Goal: Task Accomplishment & Management: Use online tool/utility

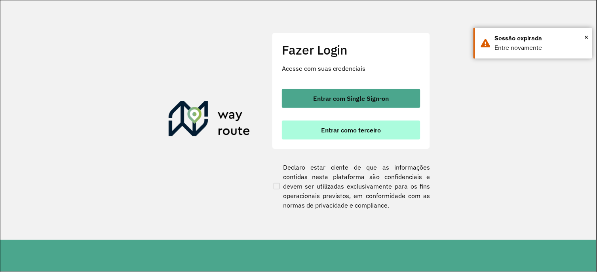
click at [333, 135] on button "Entrar como terceiro" at bounding box center [351, 130] width 138 height 19
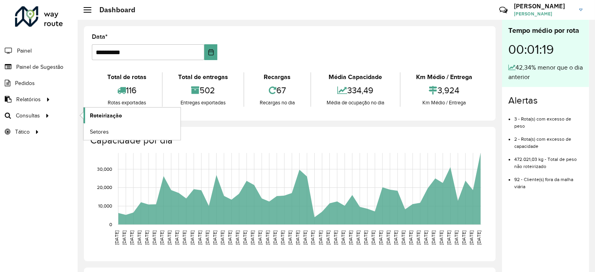
click at [111, 117] on span "Roteirização" at bounding box center [106, 116] width 32 height 8
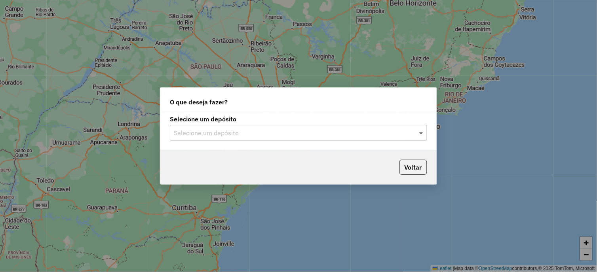
click at [422, 133] on span at bounding box center [422, 132] width 10 height 9
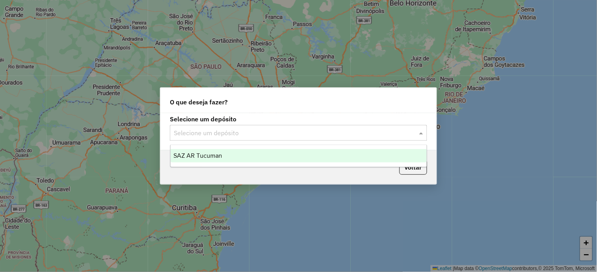
click at [196, 154] on span "SAZ AR Tucuman" at bounding box center [198, 155] width 49 height 7
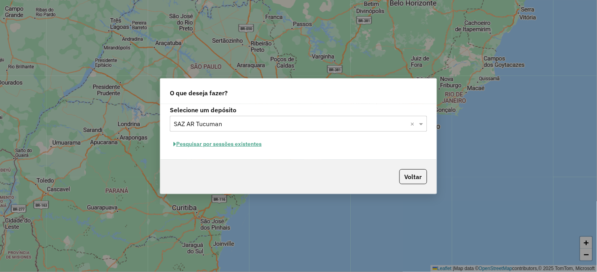
click at [205, 144] on button "Pesquisar por sessões existentes" at bounding box center [217, 144] width 95 height 12
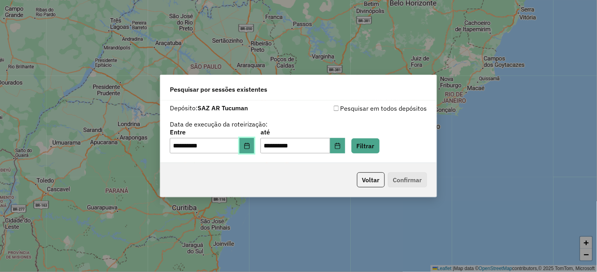
click at [250, 147] on icon "Choose Date" at bounding box center [247, 146] width 6 height 6
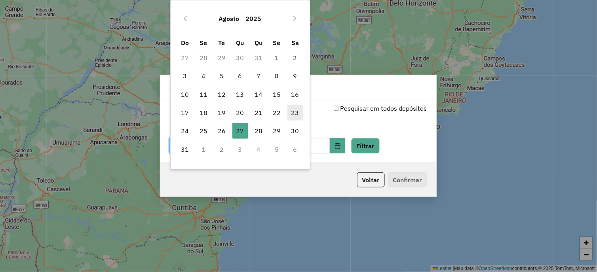
click at [294, 114] on span "23" at bounding box center [295, 113] width 16 height 16
type input "**********"
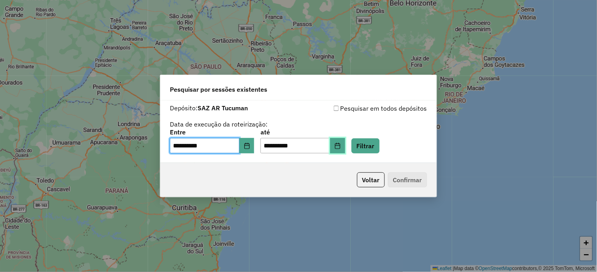
click at [340, 146] on icon "Choose Date" at bounding box center [337, 146] width 6 height 6
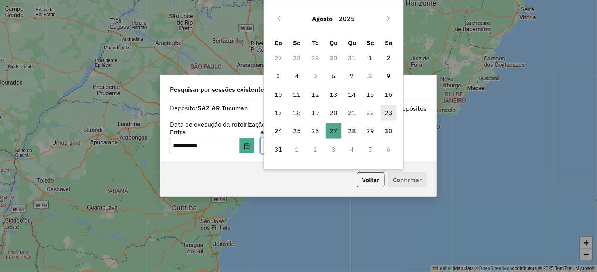
click at [389, 112] on span "23" at bounding box center [389, 113] width 16 height 16
type input "**********"
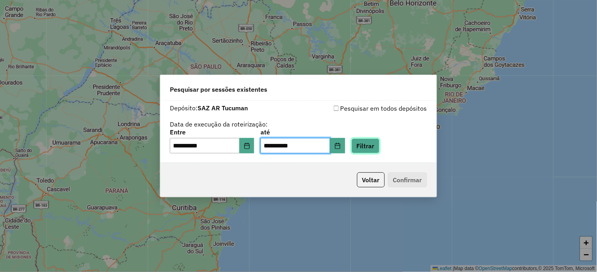
click at [379, 148] on button "Filtrar" at bounding box center [365, 145] width 28 height 15
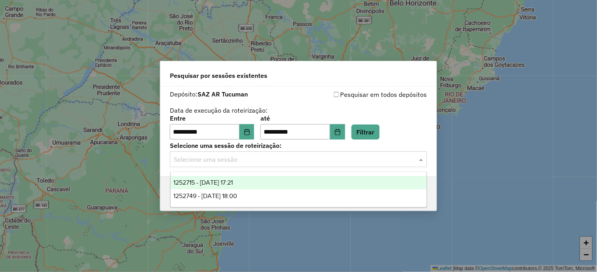
click at [418, 159] on span at bounding box center [422, 159] width 10 height 9
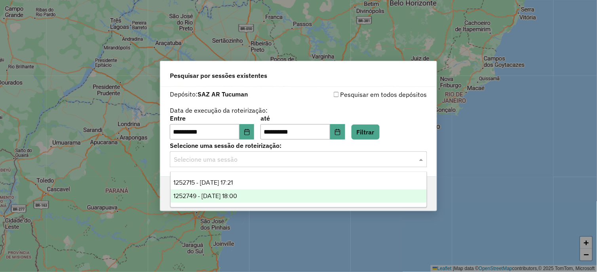
click at [237, 195] on span "1252749 - 23/08/2025 18:00" at bounding box center [206, 196] width 64 height 7
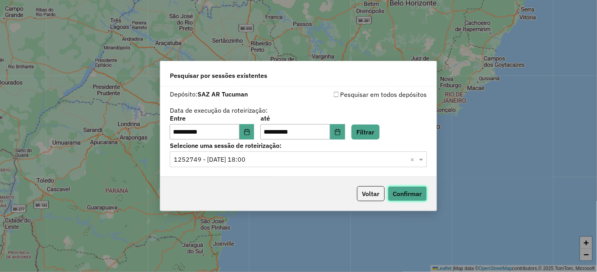
click at [421, 196] on button "Confirmar" at bounding box center [407, 193] width 39 height 15
click at [341, 133] on icon "Choose Date" at bounding box center [337, 132] width 6 height 6
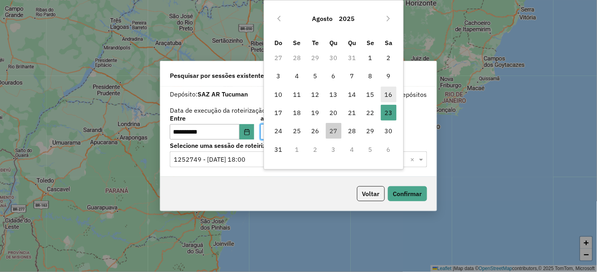
click at [387, 96] on span "16" at bounding box center [389, 95] width 16 height 16
type input "**********"
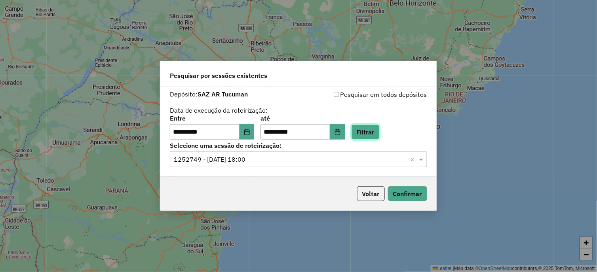
click at [373, 131] on button "Filtrar" at bounding box center [365, 132] width 28 height 15
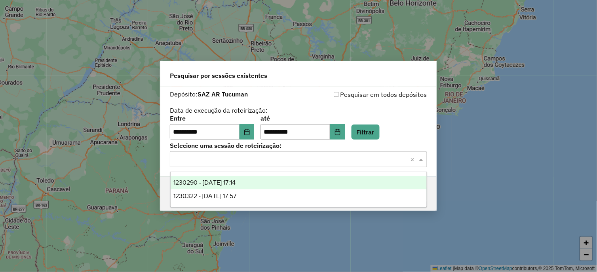
click at [421, 163] on span at bounding box center [422, 159] width 10 height 9
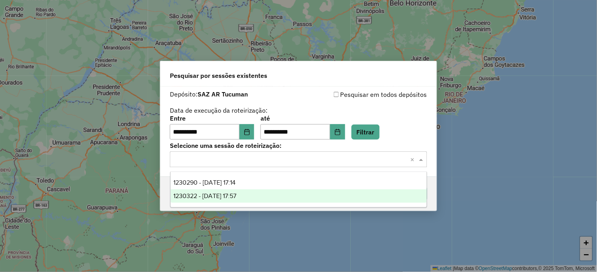
click at [237, 194] on span "1230322 - 16/08/2025 17:57" at bounding box center [205, 196] width 63 height 7
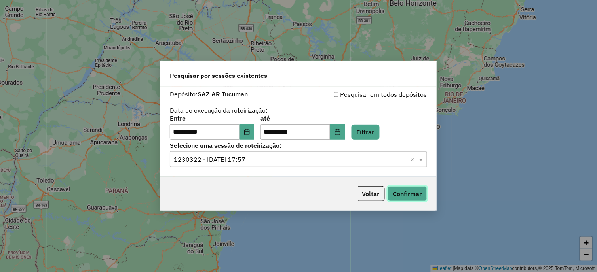
click at [415, 195] on button "Confirmar" at bounding box center [407, 193] width 39 height 15
click at [250, 134] on icon "Choose Date" at bounding box center [247, 132] width 6 height 6
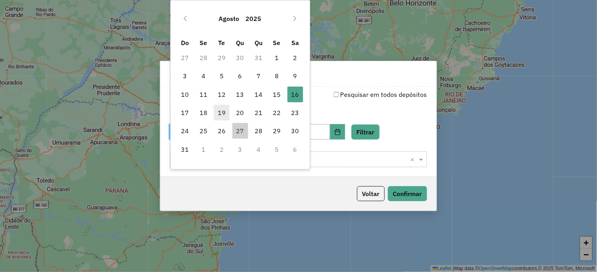
click at [223, 112] on span "19" at bounding box center [222, 113] width 16 height 16
type input "**********"
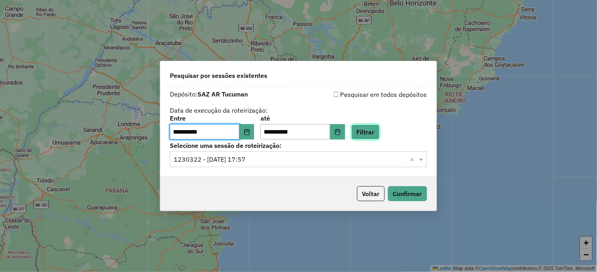
click at [366, 132] on button "Filtrar" at bounding box center [365, 132] width 28 height 15
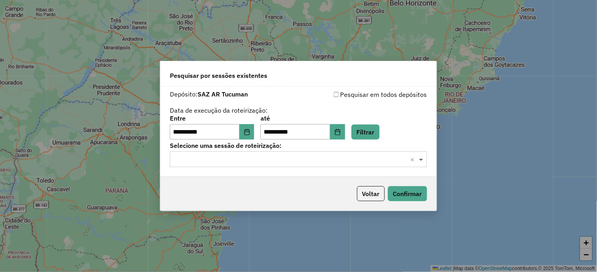
click at [419, 160] on span at bounding box center [422, 159] width 10 height 9
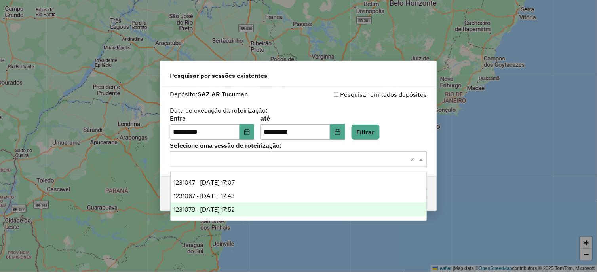
click at [235, 208] on span "1231079 - 19/08/2025 17:52" at bounding box center [204, 209] width 61 height 7
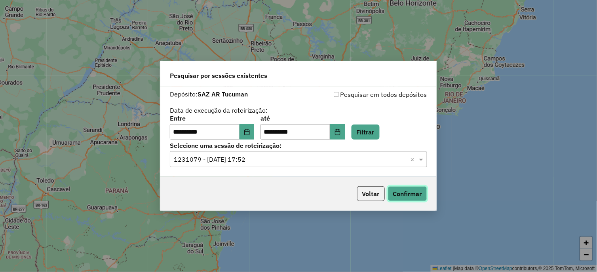
click at [416, 198] on button "Confirmar" at bounding box center [407, 193] width 39 height 15
click at [249, 135] on icon "Choose Date" at bounding box center [246, 132] width 5 height 6
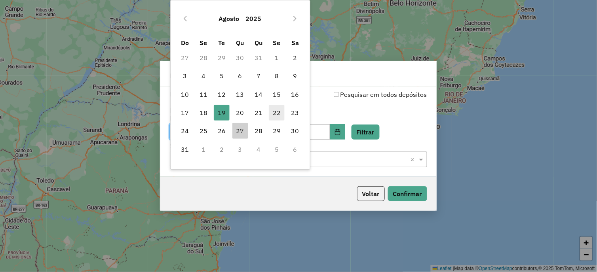
click at [281, 113] on span "22" at bounding box center [277, 113] width 16 height 16
type input "**********"
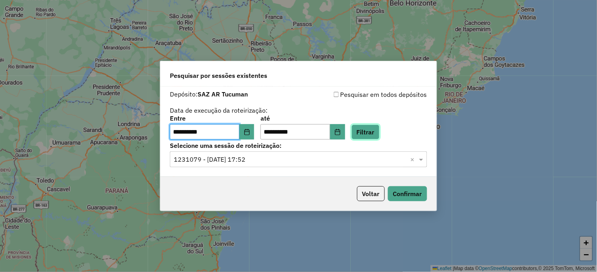
click at [375, 133] on button "Filtrar" at bounding box center [365, 132] width 28 height 15
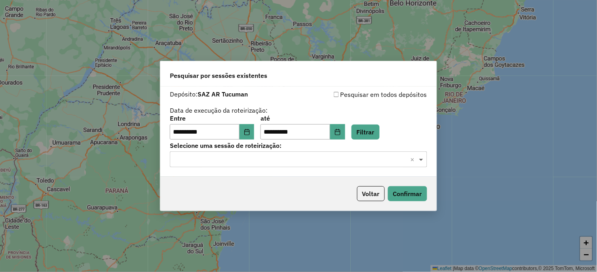
click at [424, 161] on span at bounding box center [422, 159] width 10 height 9
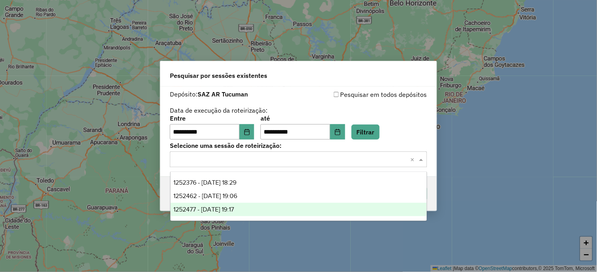
click at [210, 206] on span "1252477 - 22/08/2025 19:17" at bounding box center [204, 209] width 61 height 7
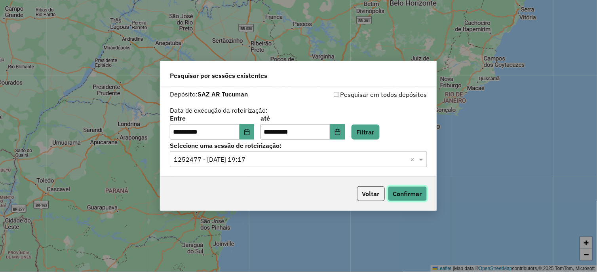
click at [425, 197] on button "Confirmar" at bounding box center [407, 193] width 39 height 15
click at [250, 131] on icon "Choose Date" at bounding box center [247, 132] width 6 height 6
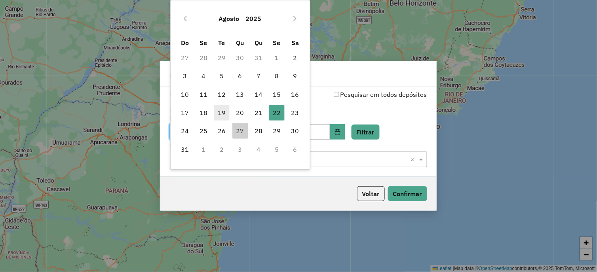
click at [219, 114] on span "19" at bounding box center [222, 113] width 16 height 16
type input "**********"
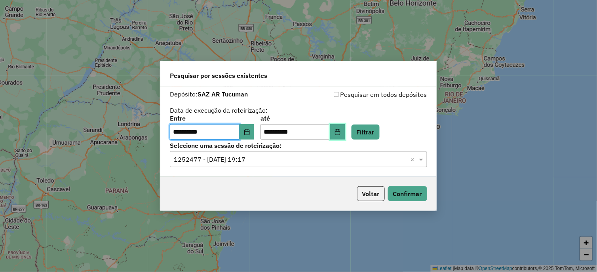
click at [341, 134] on icon "Choose Date" at bounding box center [337, 132] width 6 height 6
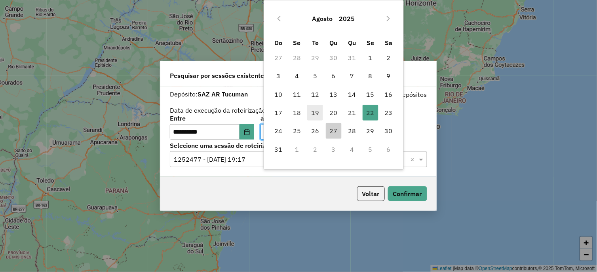
click at [314, 115] on span "19" at bounding box center [315, 113] width 16 height 16
type input "**********"
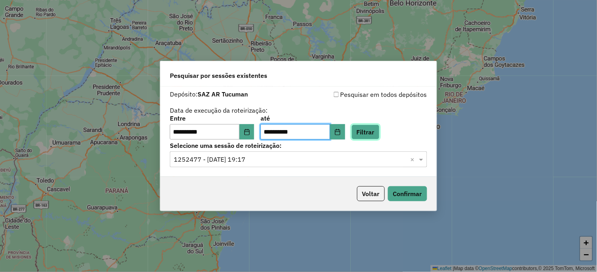
click at [375, 133] on button "Filtrar" at bounding box center [365, 132] width 28 height 15
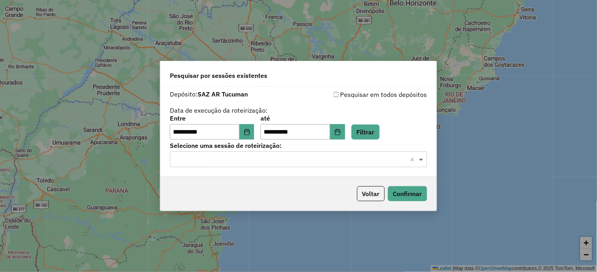
click at [421, 163] on span at bounding box center [422, 159] width 10 height 9
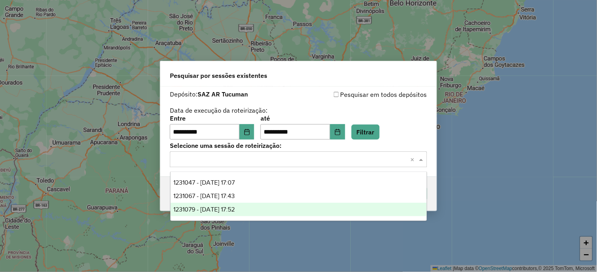
click at [231, 206] on span "1231079 - 19/08/2025 17:52" at bounding box center [204, 209] width 61 height 7
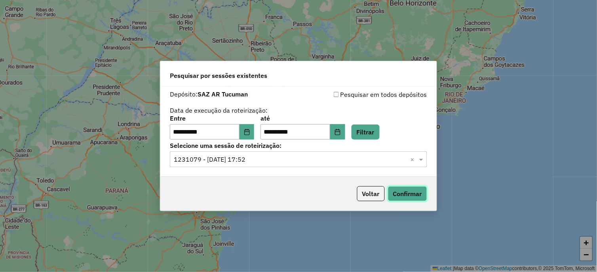
click at [409, 195] on button "Confirmar" at bounding box center [407, 193] width 39 height 15
click at [249, 132] on icon "Choose Date" at bounding box center [246, 132] width 5 height 6
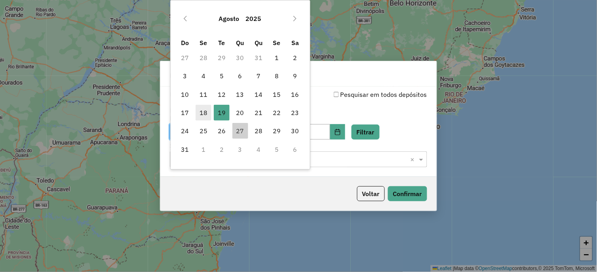
click at [202, 115] on span "18" at bounding box center [203, 113] width 16 height 16
type input "**********"
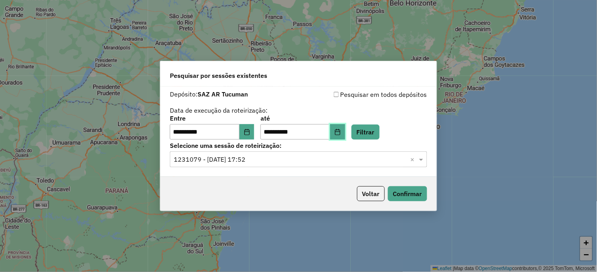
click at [340, 132] on icon "Choose Date" at bounding box center [337, 132] width 5 height 6
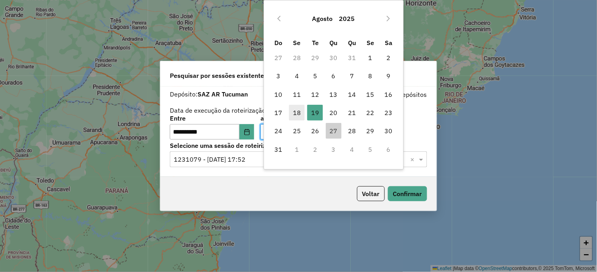
click at [296, 112] on span "18" at bounding box center [297, 113] width 16 height 16
type input "**********"
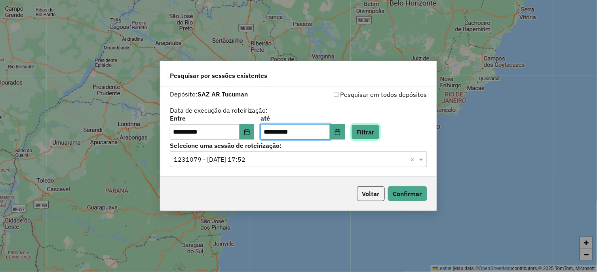
click at [377, 133] on button "Filtrar" at bounding box center [365, 132] width 28 height 15
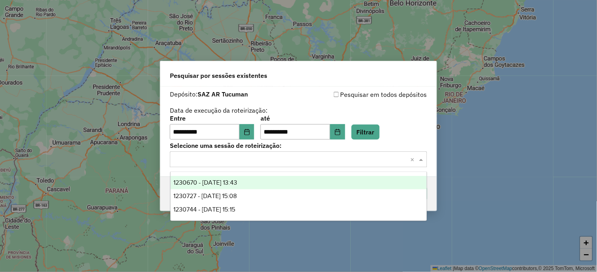
drag, startPoint x: 422, startPoint y: 160, endPoint x: 418, endPoint y: 163, distance: 5.1
click at [422, 160] on span at bounding box center [422, 159] width 10 height 9
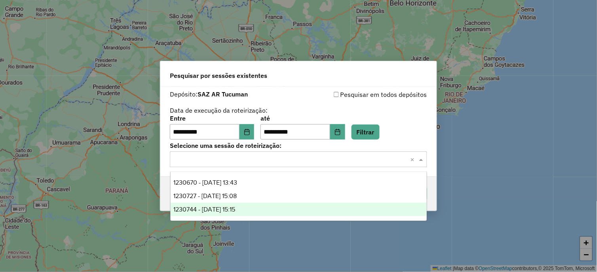
drag, startPoint x: 233, startPoint y: 211, endPoint x: 265, endPoint y: 210, distance: 31.7
click at [233, 210] on span "1230744 - 18/08/2025 15:15" at bounding box center [205, 209] width 62 height 7
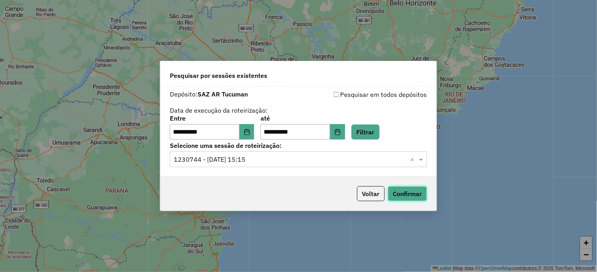
click at [394, 195] on button "Confirmar" at bounding box center [407, 193] width 39 height 15
click at [246, 132] on icon "Choose Date" at bounding box center [247, 132] width 6 height 6
click at [495, 123] on div "**********" at bounding box center [298, 136] width 597 height 272
click at [418, 190] on button "Confirmar" at bounding box center [407, 193] width 39 height 15
click at [249, 132] on icon "Choose Date" at bounding box center [246, 132] width 5 height 6
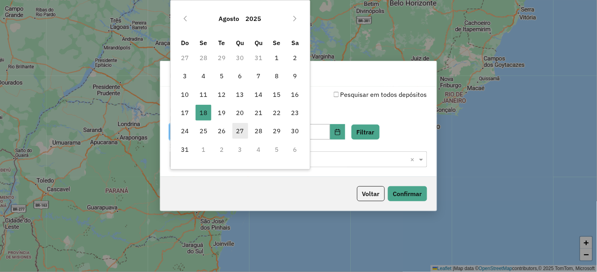
click at [239, 131] on span "27" at bounding box center [240, 131] width 16 height 16
type input "**********"
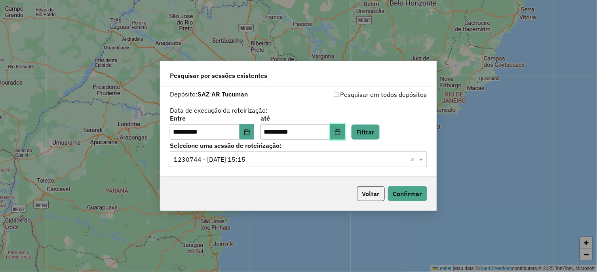
click at [341, 135] on icon "Choose Date" at bounding box center [337, 132] width 6 height 6
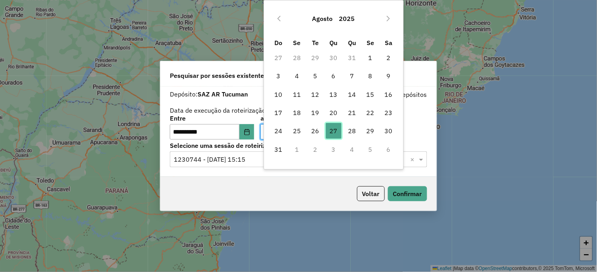
click at [334, 132] on span "27" at bounding box center [334, 131] width 16 height 16
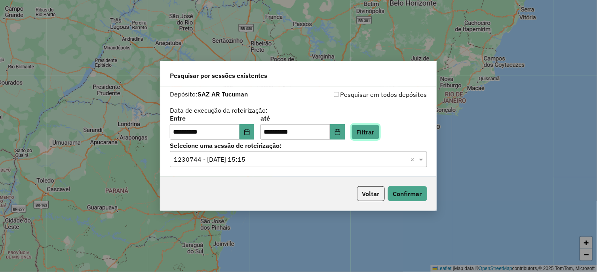
click at [370, 132] on button "Filtrar" at bounding box center [365, 132] width 28 height 15
click at [407, 194] on button "Confirmar" at bounding box center [407, 193] width 39 height 15
click at [249, 130] on icon "Choose Date" at bounding box center [246, 132] width 5 height 6
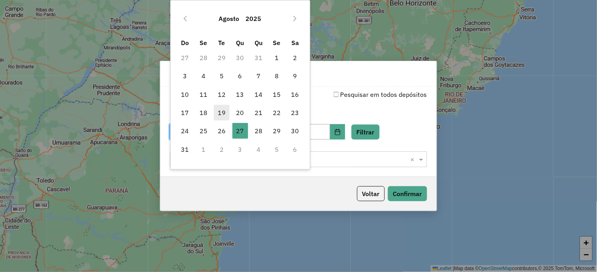
click at [224, 114] on span "19" at bounding box center [222, 113] width 16 height 16
type input "**********"
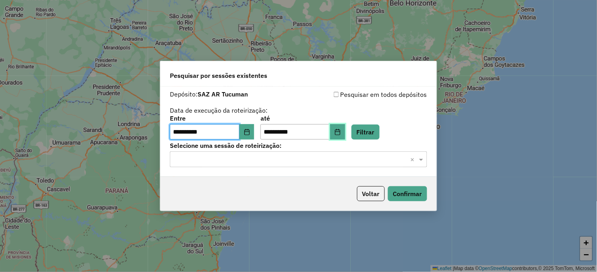
click at [340, 133] on icon "Choose Date" at bounding box center [337, 132] width 6 height 6
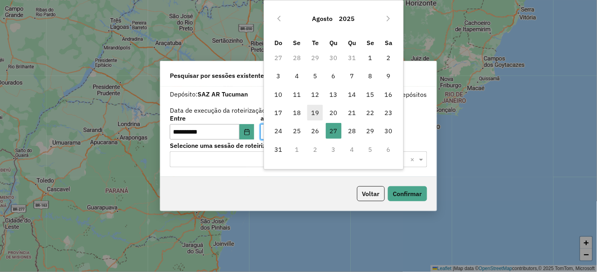
click at [314, 113] on span "19" at bounding box center [315, 113] width 16 height 16
type input "**********"
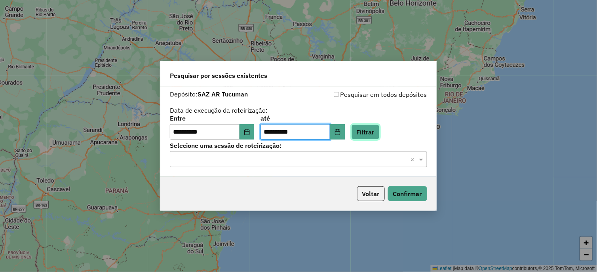
drag, startPoint x: 379, startPoint y: 133, endPoint x: 394, endPoint y: 152, distance: 24.2
click at [379, 133] on button "Filtrar" at bounding box center [365, 132] width 28 height 15
click at [418, 159] on span at bounding box center [422, 159] width 10 height 9
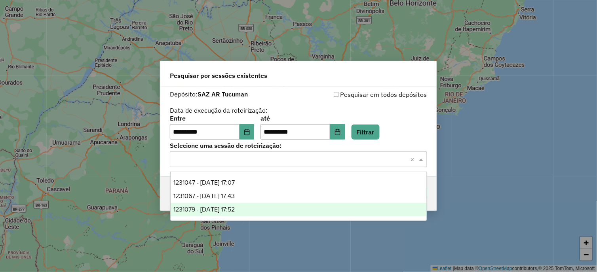
click at [235, 208] on span "1231079 - 19/08/2025 17:52" at bounding box center [204, 209] width 61 height 7
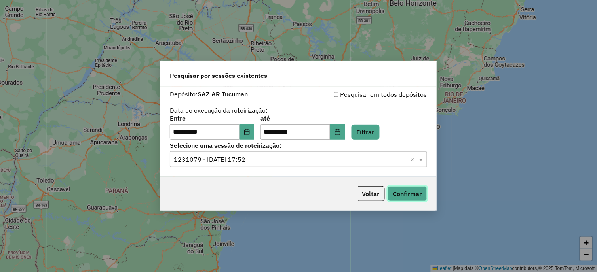
click at [401, 194] on button "Confirmar" at bounding box center [407, 193] width 39 height 15
click at [248, 131] on icon "Choose Date" at bounding box center [247, 132] width 6 height 6
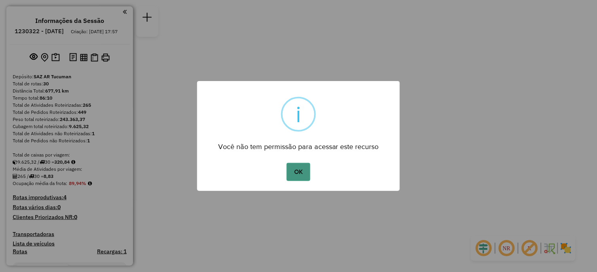
click at [300, 164] on button "OK" at bounding box center [297, 172] width 23 height 18
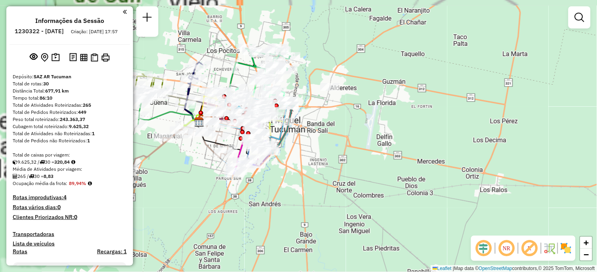
drag, startPoint x: 319, startPoint y: 155, endPoint x: 467, endPoint y: 164, distance: 148.3
click at [467, 164] on div "Janela de atendimento Grade de atendimento Capacidade Transportadoras Veículos …" at bounding box center [298, 136] width 597 height 272
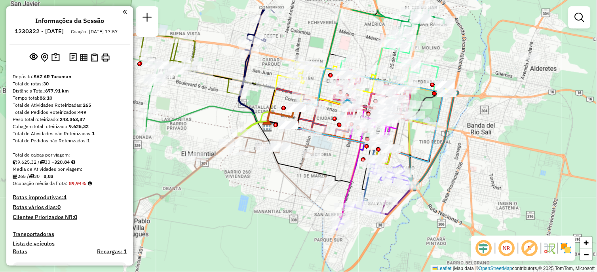
drag, startPoint x: 394, startPoint y: 197, endPoint x: 379, endPoint y: 231, distance: 37.4
click at [370, 235] on div "Janela de atendimento Grade de atendimento Capacidade Transportadoras Veículos …" at bounding box center [298, 136] width 597 height 272
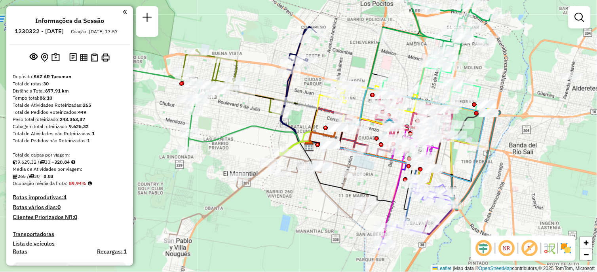
drag, startPoint x: 525, startPoint y: 188, endPoint x: 561, endPoint y: 207, distance: 40.7
click at [561, 207] on div "Janela de atendimento Grade de atendimento Capacidade Transportadoras Veículos …" at bounding box center [298, 136] width 597 height 272
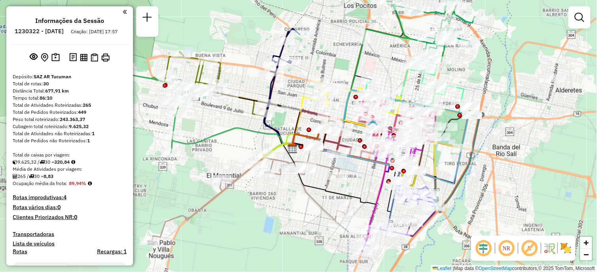
drag, startPoint x: 557, startPoint y: 179, endPoint x: 540, endPoint y: 181, distance: 16.7
click at [540, 181] on div "Janela de atendimento Grade de atendimento Capacidade Transportadoras Veículos …" at bounding box center [298, 136] width 597 height 272
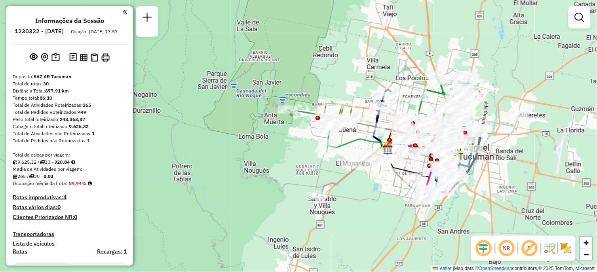
drag, startPoint x: 545, startPoint y: 195, endPoint x: 513, endPoint y: 180, distance: 35.6
click at [516, 180] on div "Janela de atendimento Grade de atendimento Capacidade Transportadoras Veículos …" at bounding box center [298, 136] width 597 height 272
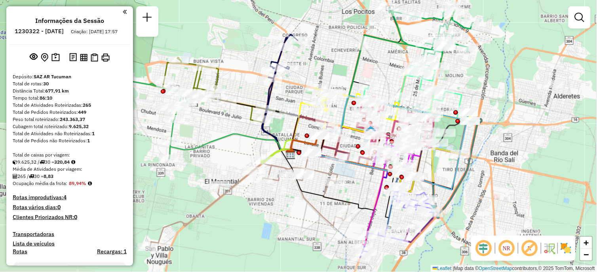
drag, startPoint x: 503, startPoint y: 184, endPoint x: 532, endPoint y: 219, distance: 45.5
click at [532, 219] on div "Janela de atendimento Grade de atendimento Capacidade Transportadoras Veículos …" at bounding box center [298, 136] width 597 height 272
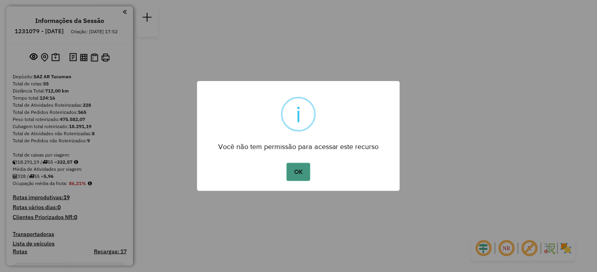
click at [299, 174] on button "OK" at bounding box center [297, 172] width 23 height 18
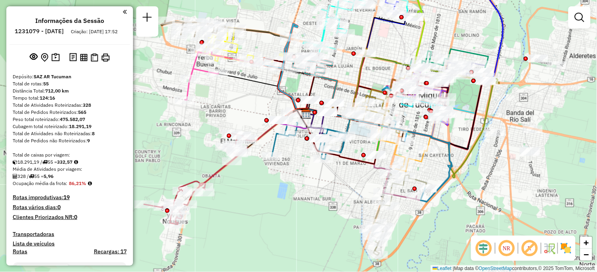
drag, startPoint x: 277, startPoint y: 180, endPoint x: 333, endPoint y: 188, distance: 56.3
click at [333, 188] on div "Janela de atendimento Grade de atendimento Capacidade Transportadoras Veículos …" at bounding box center [298, 136] width 597 height 272
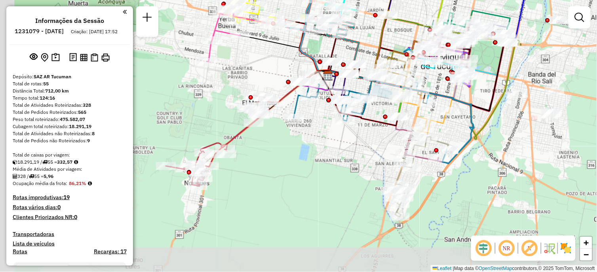
drag, startPoint x: 262, startPoint y: 223, endPoint x: 295, endPoint y: 163, distance: 68.6
click at [295, 163] on div "Janela de atendimento Grade de atendimento Capacidade Transportadoras Veículos …" at bounding box center [298, 136] width 597 height 272
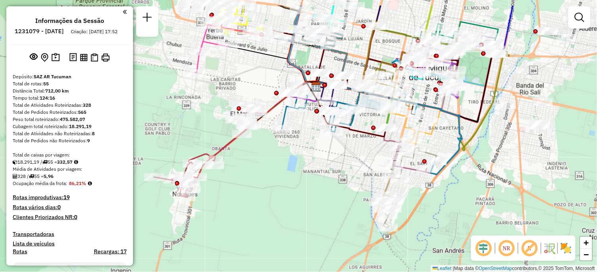
drag, startPoint x: 272, startPoint y: 157, endPoint x: 248, endPoint y: 187, distance: 38.2
click at [248, 190] on div "Janela de atendimento Grade de atendimento Capacidade Transportadoras Veículos …" at bounding box center [298, 136] width 597 height 272
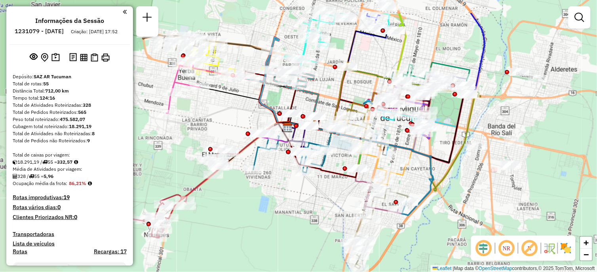
drag, startPoint x: 254, startPoint y: 150, endPoint x: 226, endPoint y: 190, distance: 49.2
click at [226, 190] on div "Janela de atendimento Grade de atendimento Capacidade Transportadoras Veículos …" at bounding box center [298, 136] width 597 height 272
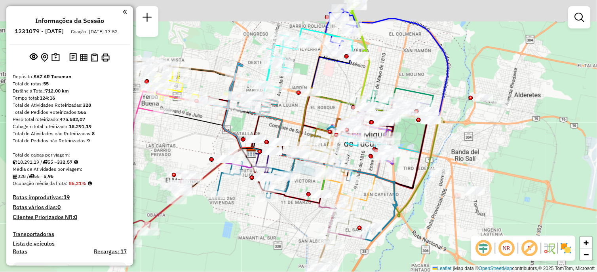
drag, startPoint x: 365, startPoint y: 53, endPoint x: 347, endPoint y: 68, distance: 23.1
click at [347, 68] on icon at bounding box center [305, 105] width 107 height 103
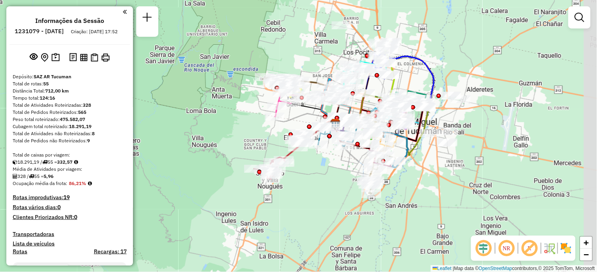
drag, startPoint x: 499, startPoint y: 183, endPoint x: 431, endPoint y: 176, distance: 67.7
click at [431, 176] on div "Janela de atendimento Grade de atendimento Capacidade Transportadoras Veículos …" at bounding box center [298, 136] width 597 height 272
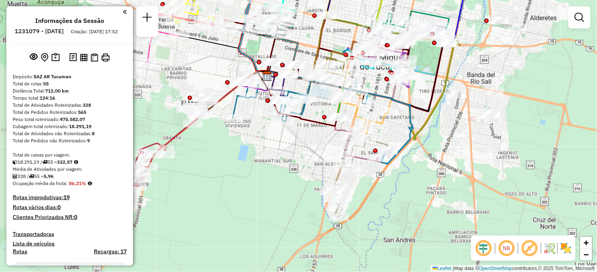
drag, startPoint x: 440, startPoint y: 200, endPoint x: 448, endPoint y: 198, distance: 8.5
click at [448, 197] on div "Janela de atendimento Grade de atendimento Capacidade Transportadoras Veículos …" at bounding box center [298, 136] width 597 height 272
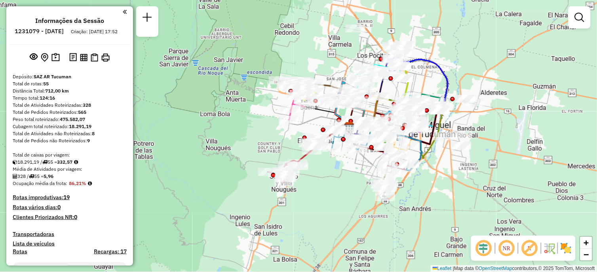
drag, startPoint x: 447, startPoint y: 218, endPoint x: 438, endPoint y: 201, distance: 19.8
click at [438, 201] on div "Janela de atendimento Grade de atendimento Capacidade Transportadoras Veículos …" at bounding box center [298, 136] width 597 height 272
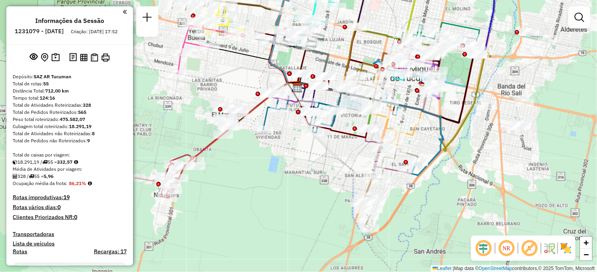
drag, startPoint x: 442, startPoint y: 186, endPoint x: 486, endPoint y: 213, distance: 51.5
click at [486, 213] on div "Janela de atendimento Grade de atendimento Capacidade Transportadoras Veículos …" at bounding box center [298, 136] width 597 height 272
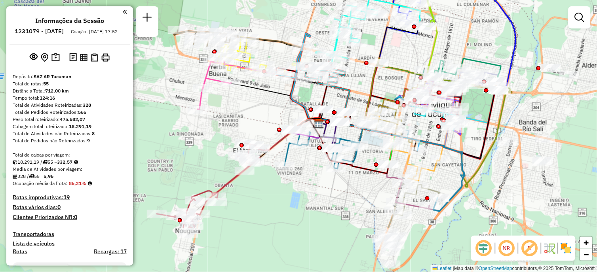
drag, startPoint x: 461, startPoint y: 262, endPoint x: 473, endPoint y: 190, distance: 72.7
click at [473, 190] on div "Janela de atendimento Grade de atendimento Capacidade Transportadoras Veículos …" at bounding box center [298, 136] width 597 height 272
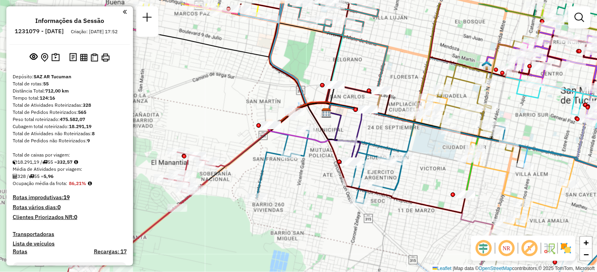
drag, startPoint x: 267, startPoint y: 159, endPoint x: 226, endPoint y: 190, distance: 51.7
click at [226, 191] on div "Janela de atendimento Grade de atendimento Capacidade Transportadoras Veículos …" at bounding box center [298, 136] width 597 height 272
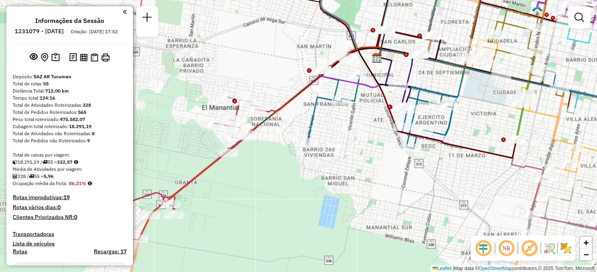
drag, startPoint x: 251, startPoint y: 125, endPoint x: 280, endPoint y: 87, distance: 47.2
click at [280, 87] on div "Janela de atendimento Grade de atendimento Capacidade Transportadoras Veículos …" at bounding box center [298, 136] width 597 height 272
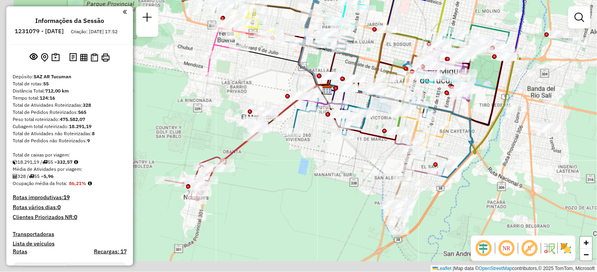
drag, startPoint x: 247, startPoint y: 241, endPoint x: 284, endPoint y: 192, distance: 61.9
click at [284, 192] on div "Janela de atendimento Grade de atendimento Capacidade Transportadoras Veículos …" at bounding box center [298, 136] width 597 height 272
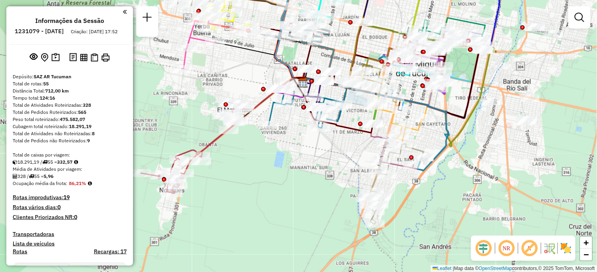
drag, startPoint x: 282, startPoint y: 186, endPoint x: 209, endPoint y: 212, distance: 78.0
click at [209, 212] on div "Janela de atendimento Grade de atendimento Capacidade Transportadoras Veículos …" at bounding box center [298, 136] width 597 height 272
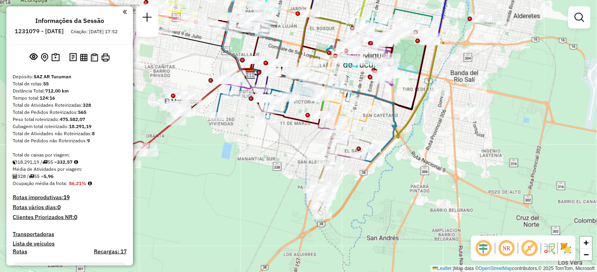
drag, startPoint x: 222, startPoint y: 227, endPoint x: 197, endPoint y: 198, distance: 38.2
click at [198, 203] on div "Janela de atendimento Grade de atendimento Capacidade Transportadoras Veículos …" at bounding box center [298, 136] width 597 height 272
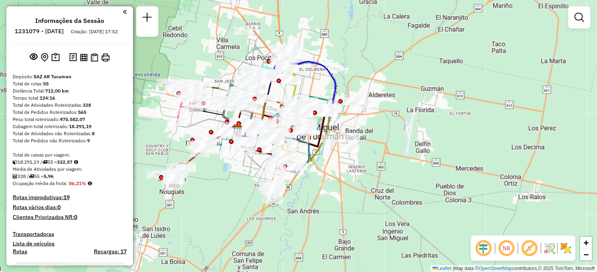
drag, startPoint x: 200, startPoint y: 193, endPoint x: 223, endPoint y: 191, distance: 23.0
click at [223, 191] on div "Janela de atendimento Grade de atendimento Capacidade Transportadoras Veículos …" at bounding box center [298, 136] width 597 height 272
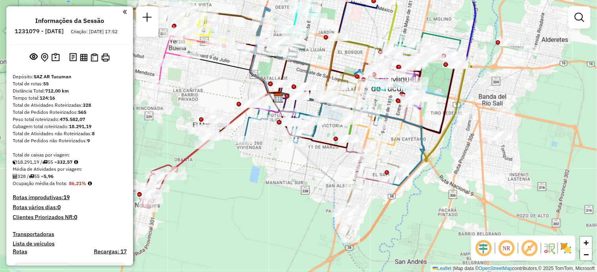
drag, startPoint x: 232, startPoint y: 162, endPoint x: 248, endPoint y: 194, distance: 35.7
click at [243, 203] on div "Janela de atendimento Grade de atendimento Capacidade Transportadoras Veículos …" at bounding box center [298, 136] width 597 height 272
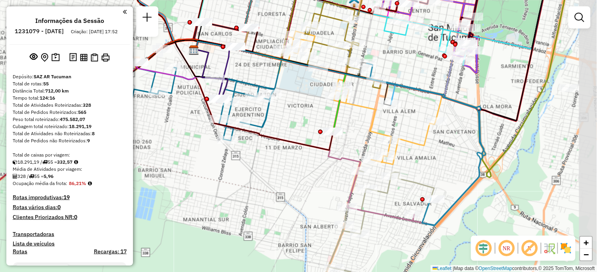
drag, startPoint x: 343, startPoint y: 188, endPoint x: 292, endPoint y: 193, distance: 51.7
click at [292, 193] on div "Janela de atendimento Grade de atendimento Capacidade Transportadoras Veículos …" at bounding box center [298, 136] width 597 height 272
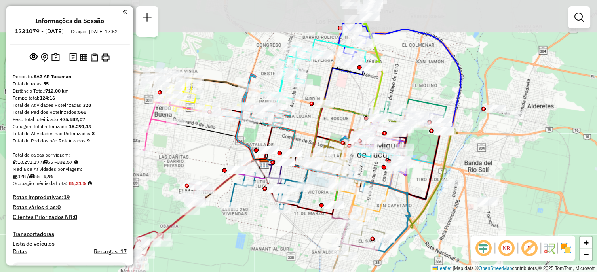
drag, startPoint x: 295, startPoint y: 164, endPoint x: 318, endPoint y: 207, distance: 48.3
click at [319, 214] on icon at bounding box center [295, 186] width 80 height 55
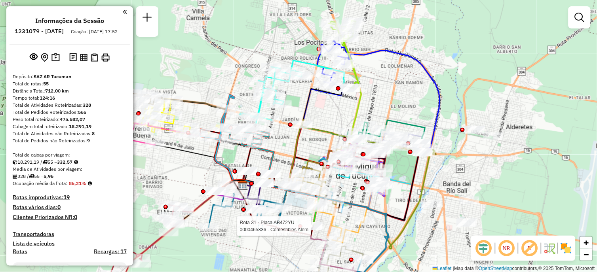
drag, startPoint x: 323, startPoint y: 84, endPoint x: 294, endPoint y: 117, distance: 43.7
click at [283, 129] on div "Rota 31 - Placa AB472YU 0000465336 - Comestibles Alem Janela de atendimento Gra…" at bounding box center [298, 136] width 597 height 272
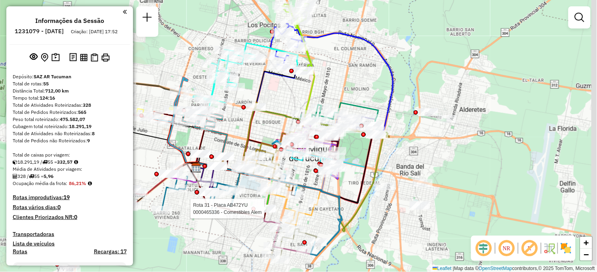
drag, startPoint x: 373, startPoint y: 137, endPoint x: 342, endPoint y: 88, distance: 58.3
click at [342, 103] on icon at bounding box center [339, 120] width 78 height 34
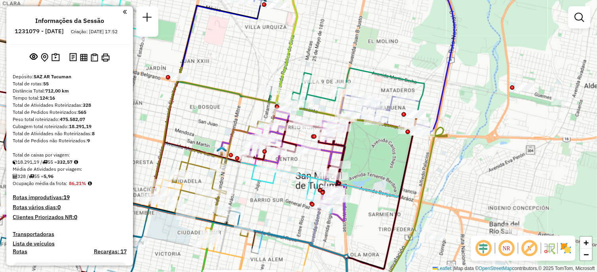
drag, startPoint x: 362, startPoint y: 184, endPoint x: 389, endPoint y: 173, distance: 28.9
click at [389, 173] on div "Rota 31 - Placa AB472YU 0000465336 - Comestibles Alem Janela de atendimento Gra…" at bounding box center [298, 136] width 597 height 272
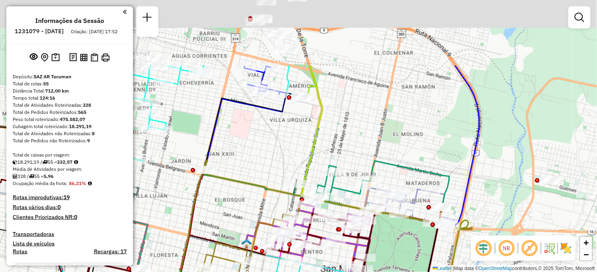
drag, startPoint x: 326, startPoint y: 59, endPoint x: 347, endPoint y: 144, distance: 87.5
click at [353, 159] on div "Rota 31 - Placa AB472YU 0000465336 - Comestibles Alem Janela de atendimento Gra…" at bounding box center [298, 136] width 597 height 272
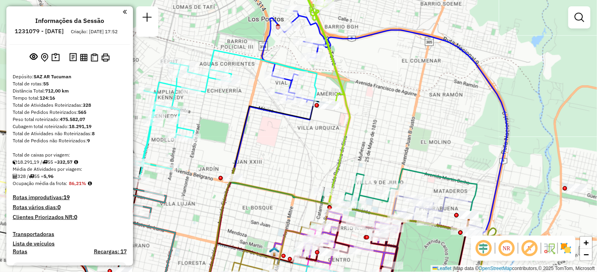
drag, startPoint x: 252, startPoint y: 136, endPoint x: 360, endPoint y: 101, distance: 114.1
click at [360, 101] on div "Rota 31 - Placa AB472YU 0000465336 - Comestibles Alem Janela de atendimento Gra…" at bounding box center [298, 136] width 597 height 272
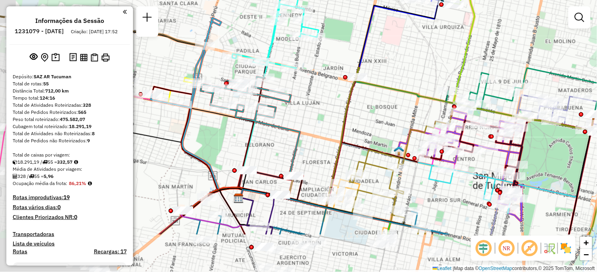
drag, startPoint x: 265, startPoint y: 184, endPoint x: 301, endPoint y: 34, distance: 153.9
click at [301, 34] on div "Rota 31 - Placa AB472YU 0000465336 - Comestibles Alem Janela de atendimento Gra…" at bounding box center [298, 136] width 597 height 272
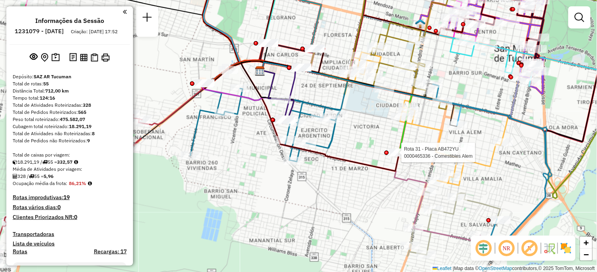
drag, startPoint x: 363, startPoint y: 159, endPoint x: 364, endPoint y: 115, distance: 43.5
click at [364, 115] on div "Rota 31 - Placa AB472YU 0000465336 - Comestibles Alem Rota 12 - Placa AH430HT 0…" at bounding box center [298, 136] width 597 height 272
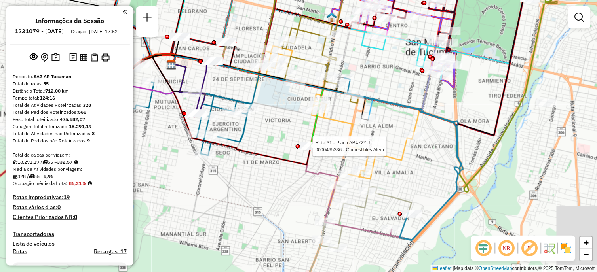
drag, startPoint x: 302, startPoint y: 228, endPoint x: 212, endPoint y: 222, distance: 90.0
click at [212, 222] on div "Rota 31 - Placa AB472YU 0000465336 - Comestibles Alem Rota 12 - Placa AH430HT 0…" at bounding box center [298, 136] width 597 height 272
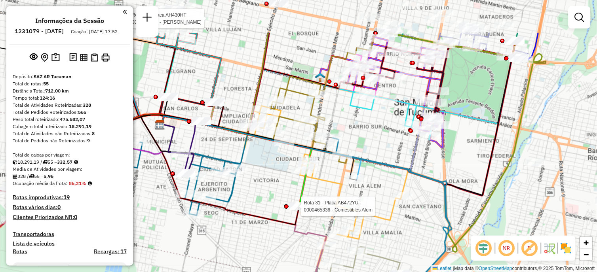
drag, startPoint x: 237, startPoint y: 198, endPoint x: 227, endPoint y: 258, distance: 61.0
click at [227, 258] on div "Rota 31 - Placa AB472YU 0000465336 - Comestibles Alem Rota 12 - Placa AH430HT 0…" at bounding box center [298, 136] width 597 height 272
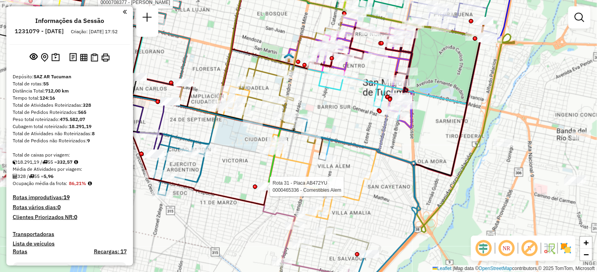
drag, startPoint x: 388, startPoint y: 178, endPoint x: 357, endPoint y: 159, distance: 37.0
click at [357, 159] on div "Rota 31 - Placa AB472YU 0000465336 - Comestibles Alem Rota 12 - Placa AH430HT 0…" at bounding box center [298, 136] width 597 height 272
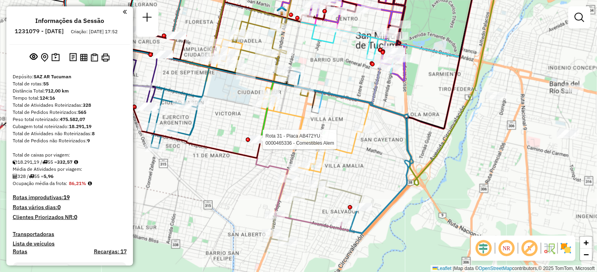
drag, startPoint x: 429, startPoint y: 183, endPoint x: 422, endPoint y: 136, distance: 47.6
click at [422, 136] on div "Rota 31 - Placa AB472YU 0000465336 - Comestibles Alem Rota 12 - Placa AH430HT 0…" at bounding box center [298, 136] width 597 height 272
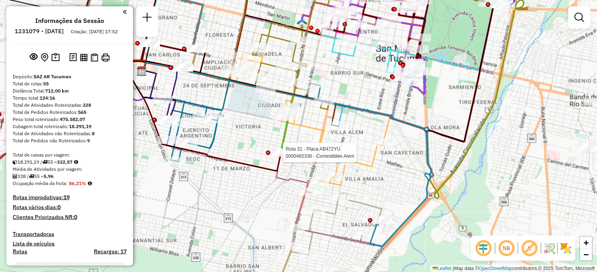
drag, startPoint x: 370, startPoint y: 191, endPoint x: 440, endPoint y: 258, distance: 97.1
click at [445, 266] on div "Rota 31 - Placa AB472YU 0000465336 - Comestibles Alem Rota 12 - Placa AH430HT 0…" at bounding box center [298, 136] width 597 height 272
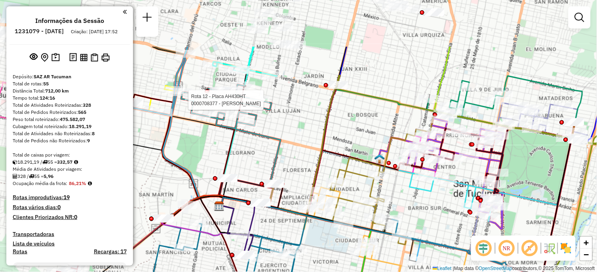
drag, startPoint x: 351, startPoint y: 150, endPoint x: 376, endPoint y: 235, distance: 88.8
click at [376, 235] on icon at bounding box center [467, 178] width 275 height 133
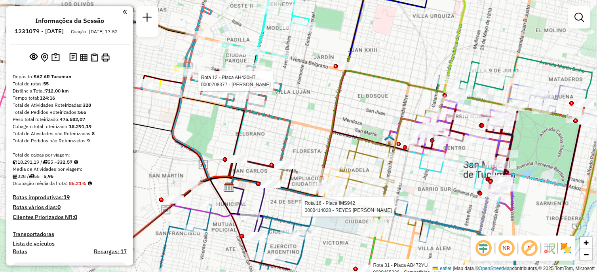
drag, startPoint x: 323, startPoint y: 230, endPoint x: 334, endPoint y: 160, distance: 70.8
click at [338, 179] on icon at bounding box center [371, 224] width 285 height 91
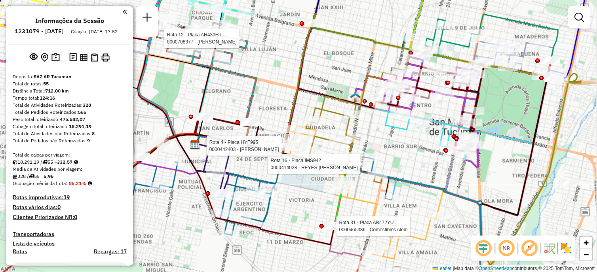
drag, startPoint x: 347, startPoint y: 229, endPoint x: 297, endPoint y: 232, distance: 50.4
click at [297, 232] on div "Rota 31 - Placa AB472YU 0000465336 - Comestibles Alem Rota 12 - Placa AH430HT 0…" at bounding box center [298, 136] width 597 height 272
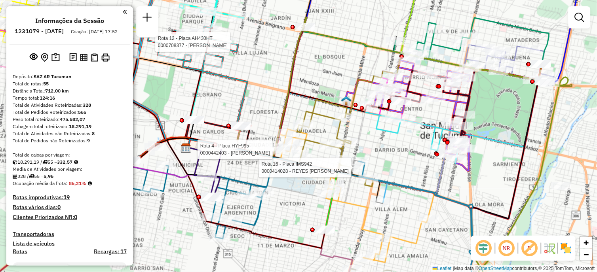
drag, startPoint x: 302, startPoint y: 225, endPoint x: 290, endPoint y: 193, distance: 33.9
click at [290, 193] on div "Rota 12 - Placa AH430HT 0000708377 - CONCHA JULIO Rota 16 - Placa IMS942 000041…" at bounding box center [298, 136] width 597 height 272
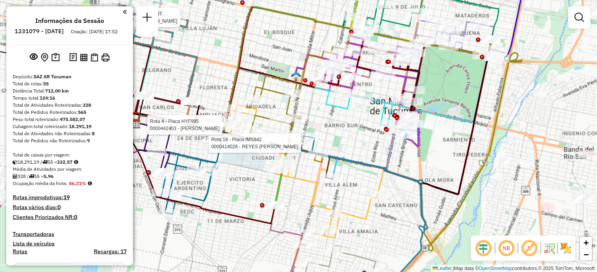
drag, startPoint x: 330, startPoint y: 191, endPoint x: 280, endPoint y: 203, distance: 51.0
click at [280, 203] on div "Rota 12 - Placa AH430HT 0000708377 - CONCHA JULIO Rota 16 - Placa IMS942 000041…" at bounding box center [298, 136] width 597 height 272
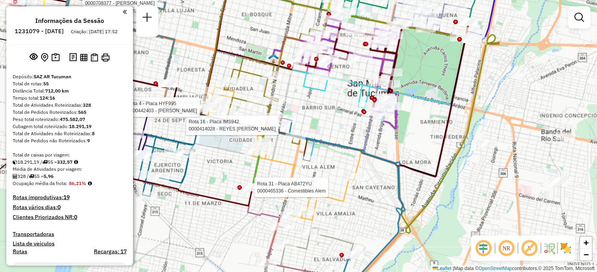
drag, startPoint x: 369, startPoint y: 211, endPoint x: 366, endPoint y: 131, distance: 79.6
click at [366, 131] on div "Rota 12 - Placa AH430HT 0000708377 - CONCHA JULIO Rota 16 - Placa IMS942 000041…" at bounding box center [298, 136] width 597 height 272
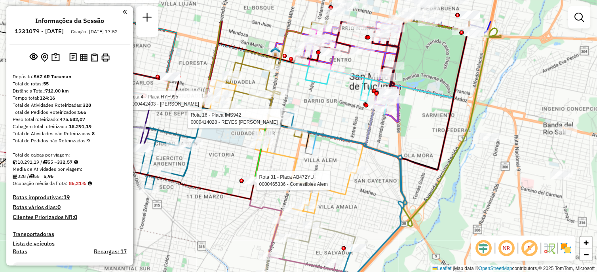
drag, startPoint x: 369, startPoint y: 144, endPoint x: 370, endPoint y: 194, distance: 50.3
click at [371, 210] on div "Rota 12 - Placa AH430HT 0000708377 - CONCHA JULIO Rota 16 - Placa IMS942 000041…" at bounding box center [298, 136] width 597 height 272
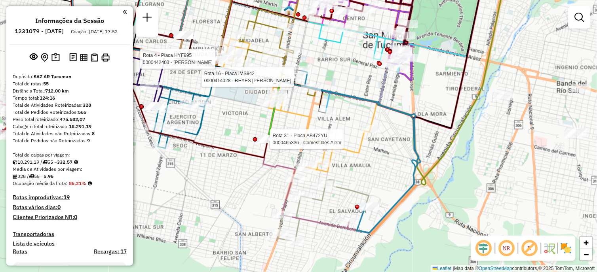
drag, startPoint x: 421, startPoint y: 190, endPoint x: 438, endPoint y: 127, distance: 65.4
click at [438, 127] on div "Rota 12 - Placa AH430HT 0000708377 - CONCHA JULIO Rota 16 - Placa IMS942 000041…" at bounding box center [298, 136] width 597 height 272
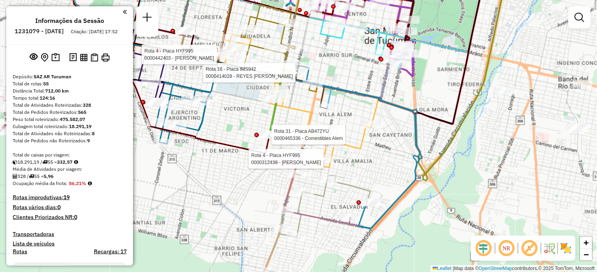
select select "**********"
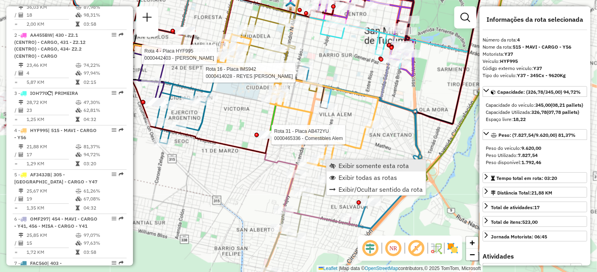
scroll to position [421, 0]
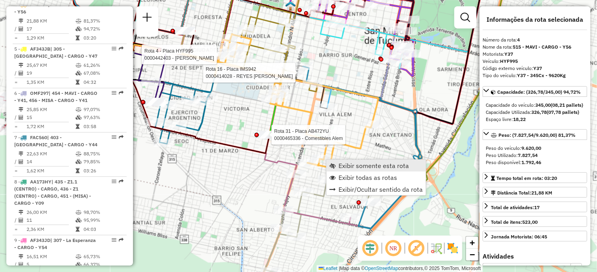
click at [359, 169] on span "Exibir somente esta rota" at bounding box center [374, 166] width 70 height 6
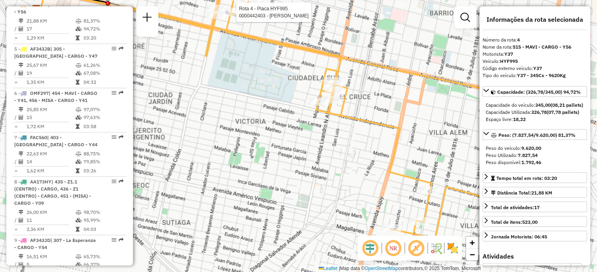
drag, startPoint x: 313, startPoint y: 201, endPoint x: 300, endPoint y: 169, distance: 33.9
click at [300, 169] on div "Rota 4 - Placa HYF995 0000442403 - LANZA JOSE SANTOS Janela de atendimento Grad…" at bounding box center [298, 136] width 597 height 272
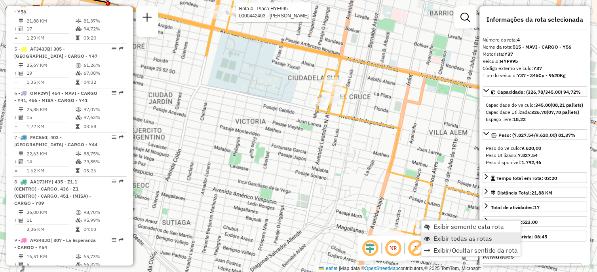
click at [444, 240] on span "Exibir todas as rotas" at bounding box center [463, 238] width 59 height 6
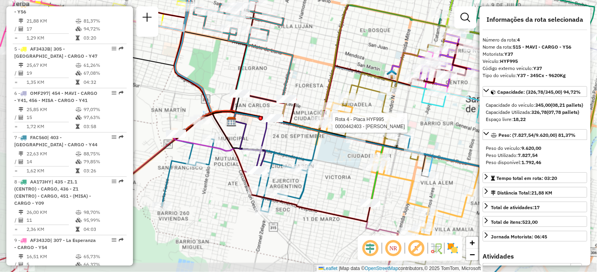
drag, startPoint x: 299, startPoint y: 202, endPoint x: 341, endPoint y: 185, distance: 44.9
click at [341, 185] on div "Rota 4 - Placa HYF995 0000442403 - LANZA JOSE SANTOS Janela de atendimento Grad…" at bounding box center [298, 136] width 597 height 272
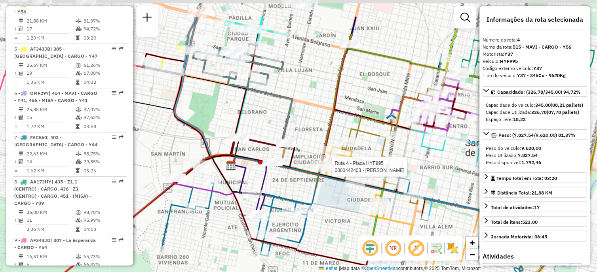
drag, startPoint x: 315, startPoint y: 179, endPoint x: 313, endPoint y: 220, distance: 41.2
click at [315, 224] on div "Rota 4 - Placa HYF995 0000442403 - LANZA JOSE SANTOS Janela de atendimento Grad…" at bounding box center [298, 136] width 597 height 272
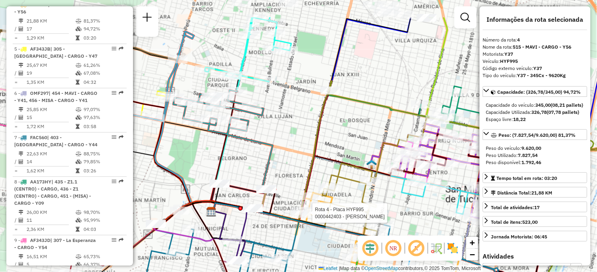
drag, startPoint x: 291, startPoint y: 99, endPoint x: 271, endPoint y: 144, distance: 48.9
click at [271, 144] on icon at bounding box center [222, 139] width 99 height 99
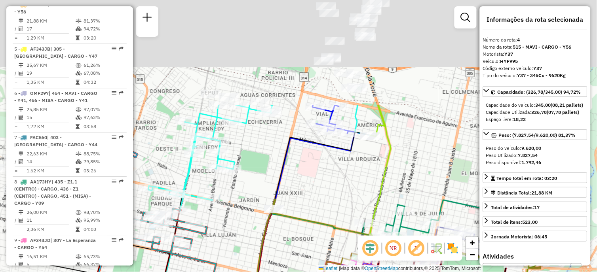
drag, startPoint x: 269, startPoint y: 166, endPoint x: 370, endPoint y: 233, distance: 120.8
click at [371, 272] on html "Aguarde... Pop-up bloqueado! Seu navegador bloqueou automáticamente a abertura …" at bounding box center [298, 136] width 597 height 272
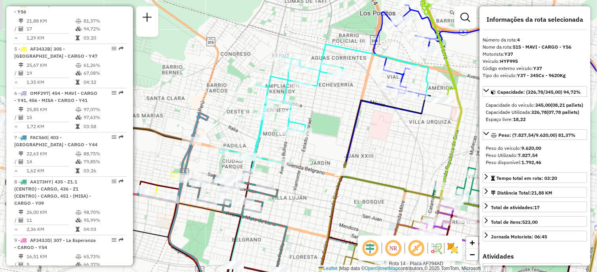
drag, startPoint x: 207, startPoint y: 165, endPoint x: 301, endPoint y: 152, distance: 95.7
click at [301, 152] on div "Rota 4 - Placa HYF995 0000442403 - LANZA JOSE SANTOS Rota 14 - Placa AF294AD 00…" at bounding box center [298, 136] width 597 height 272
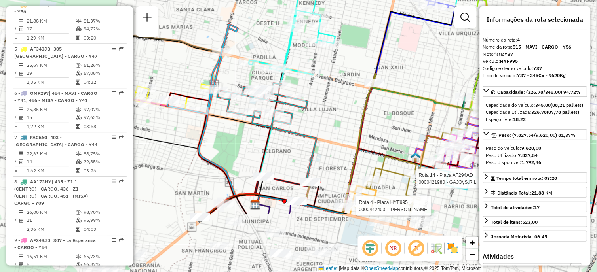
drag, startPoint x: 263, startPoint y: 237, endPoint x: 283, endPoint y: 151, distance: 89.1
click at [283, 151] on div "Rota 4 - Placa HYF995 0000442403 - LANZA JOSE SANTOS Rota 14 - Placa AF294AD 00…" at bounding box center [298, 136] width 597 height 272
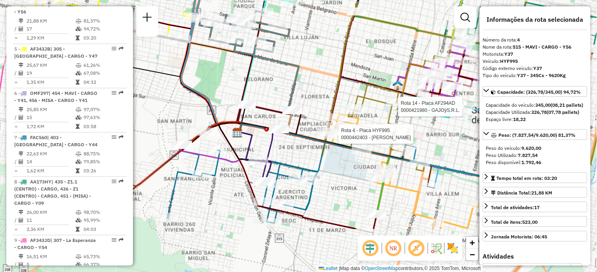
drag, startPoint x: 281, startPoint y: 203, endPoint x: 262, endPoint y: 132, distance: 74.2
click at [262, 132] on icon at bounding box center [381, 176] width 288 height 105
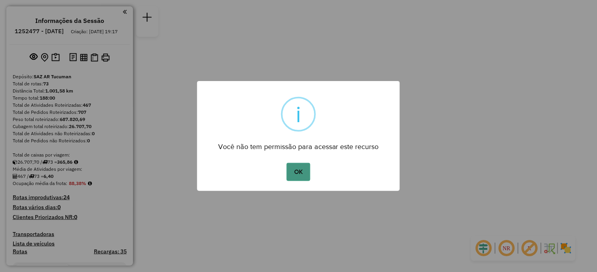
click at [302, 166] on button "OK" at bounding box center [297, 172] width 23 height 18
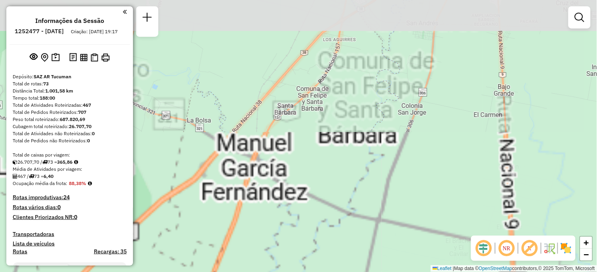
drag, startPoint x: 294, startPoint y: 183, endPoint x: 311, endPoint y: 244, distance: 63.2
click at [311, 244] on div "Janela de atendimento Grade de atendimento Capacidade Transportadoras Veículos …" at bounding box center [298, 136] width 597 height 272
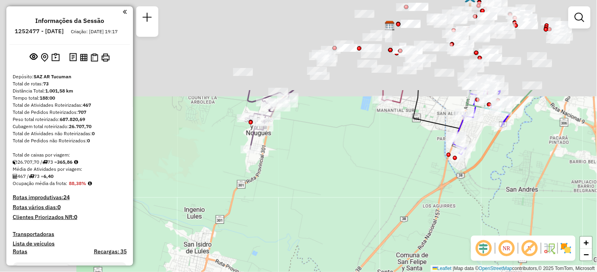
drag, startPoint x: 244, startPoint y: 121, endPoint x: 326, endPoint y: 223, distance: 130.3
click at [328, 239] on div "Janela de atendimento Grade de atendimento Capacidade Transportadoras Veículos …" at bounding box center [298, 136] width 597 height 272
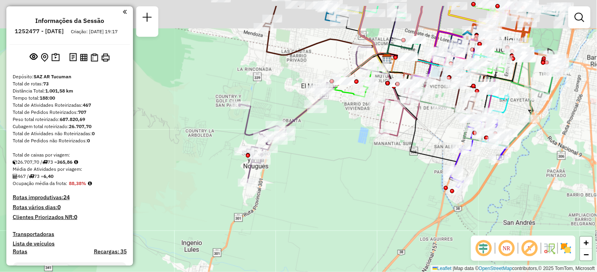
drag, startPoint x: 313, startPoint y: 159, endPoint x: 307, endPoint y: 202, distance: 43.3
click at [307, 202] on div "Janela de atendimento Grade de atendimento Capacidade Transportadoras Veículos …" at bounding box center [298, 136] width 597 height 272
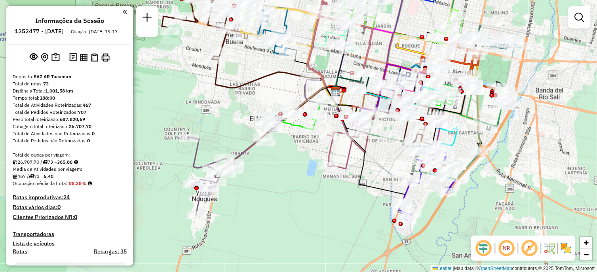
drag, startPoint x: 300, startPoint y: 160, endPoint x: 253, endPoint y: 184, distance: 52.4
click at [253, 184] on div "Janela de atendimento Grade de atendimento Capacidade Transportadoras Veículos …" at bounding box center [298, 136] width 597 height 272
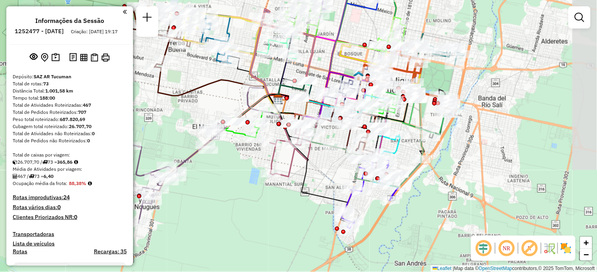
drag, startPoint x: 276, startPoint y: 165, endPoint x: 219, endPoint y: 173, distance: 57.9
click at [219, 173] on div "Janela de atendimento Grade de atendimento Capacidade Transportadoras Veículos …" at bounding box center [298, 136] width 597 height 272
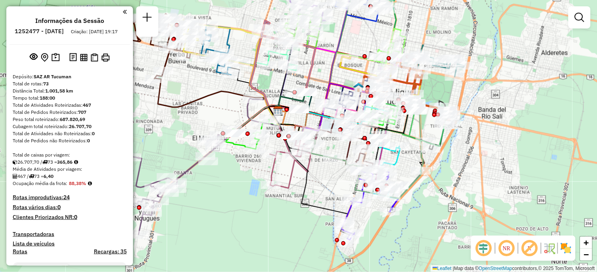
drag, startPoint x: 323, startPoint y: 152, endPoint x: 322, endPoint y: 176, distance: 23.4
click at [323, 162] on div at bounding box center [333, 158] width 20 height 8
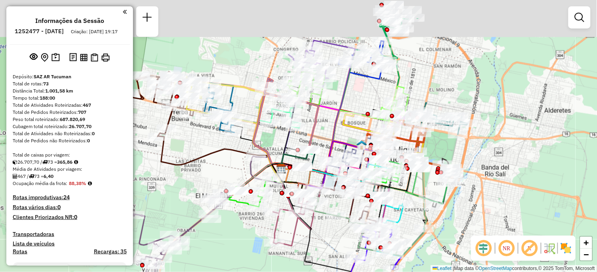
drag, startPoint x: 455, startPoint y: 161, endPoint x: 459, endPoint y: 209, distance: 47.2
click at [459, 208] on div "Janela de atendimento Grade de atendimento Capacidade Transportadoras Veículos …" at bounding box center [298, 136] width 597 height 272
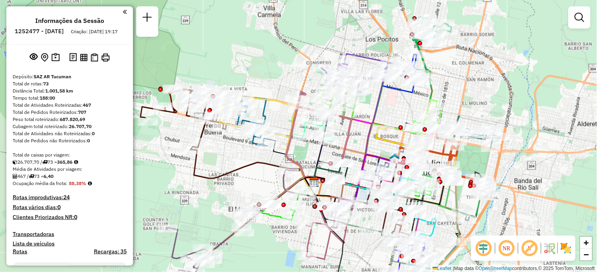
drag, startPoint x: 461, startPoint y: 156, endPoint x: 493, endPoint y: 169, distance: 35.1
click at [493, 169] on div "Janela de atendimento Grade de atendimento Capacidade Transportadoras Veículos …" at bounding box center [298, 136] width 597 height 272
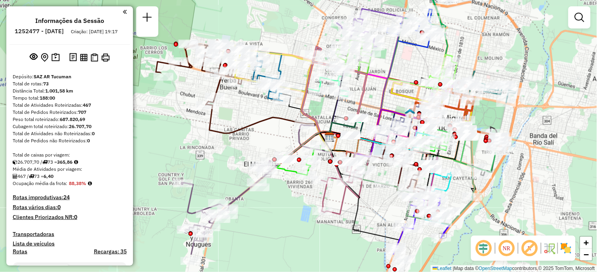
drag, startPoint x: 239, startPoint y: 241, endPoint x: 255, endPoint y: 195, distance: 47.7
click at [255, 195] on div "Rota 14 - Placa AG870SB 0000708057 - Veliz Jacinto Miguel Janela de atendimento…" at bounding box center [298, 136] width 597 height 272
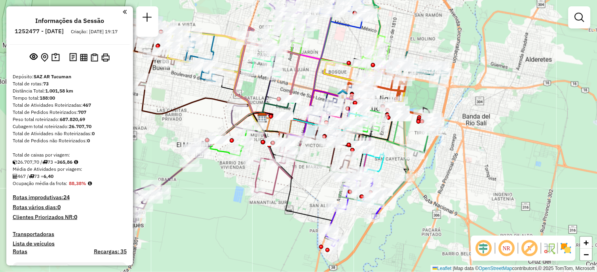
drag, startPoint x: 320, startPoint y: 251, endPoint x: 245, endPoint y: 230, distance: 78.0
click at [242, 231] on div "Janela de atendimento Grade de atendimento Capacidade Transportadoras Veículos …" at bounding box center [298, 136] width 597 height 272
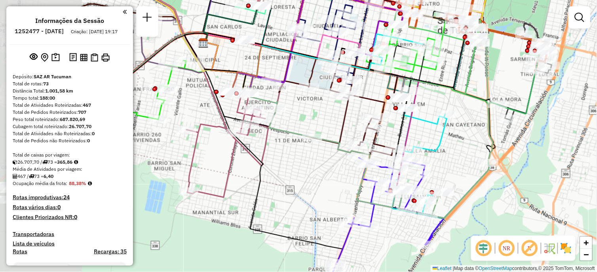
drag, startPoint x: 387, startPoint y: 213, endPoint x: 456, endPoint y: 210, distance: 68.9
click at [456, 210] on icon at bounding box center [366, 114] width 253 height 209
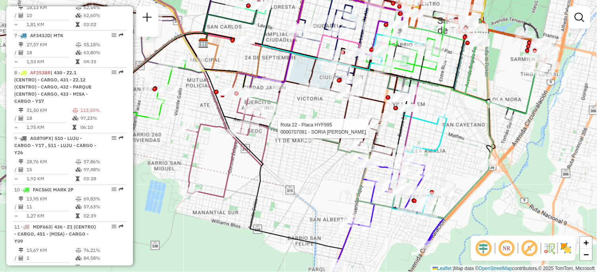
select select "**********"
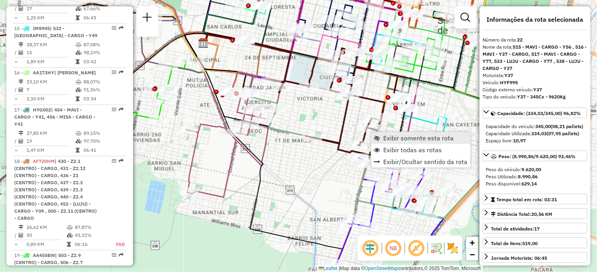
scroll to position [1418, 0]
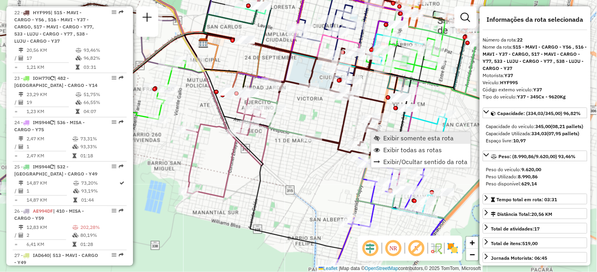
click at [393, 137] on span "Exibir somente esta rota" at bounding box center [418, 138] width 70 height 6
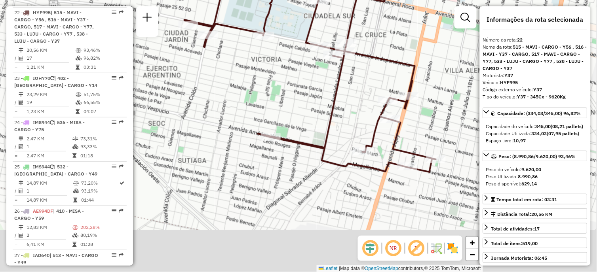
drag, startPoint x: 362, startPoint y: 172, endPoint x: 304, endPoint y: 85, distance: 104.8
click at [304, 85] on div "Janela de atendimento Grade de atendimento Capacidade Transportadoras Veículos …" at bounding box center [298, 136] width 597 height 272
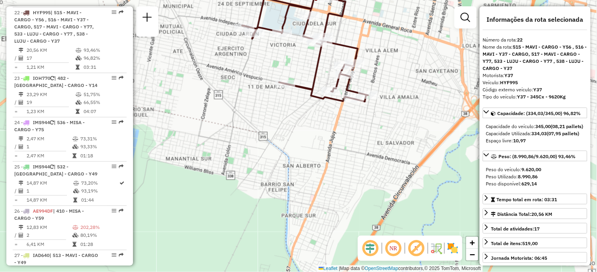
drag, startPoint x: 286, startPoint y: 155, endPoint x: 292, endPoint y: 125, distance: 29.9
click at [292, 125] on div "Janela de atendimento Grade de atendimento Capacidade Transportadoras Veículos …" at bounding box center [298, 136] width 597 height 272
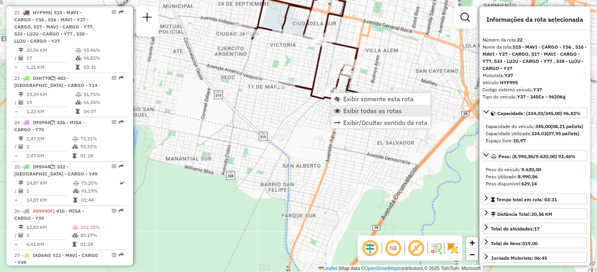
click at [359, 109] on span "Exibir todas as rotas" at bounding box center [372, 111] width 59 height 6
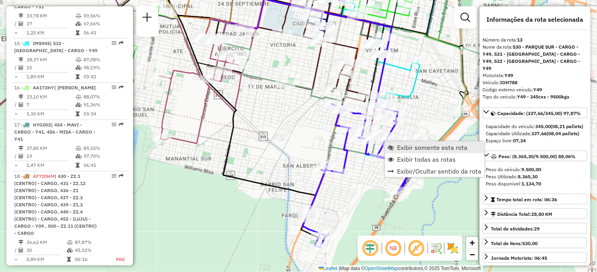
scroll to position [898, 0]
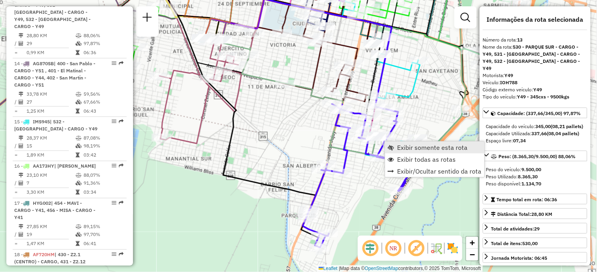
click at [402, 147] on span "Exibir somente esta rota" at bounding box center [432, 147] width 70 height 6
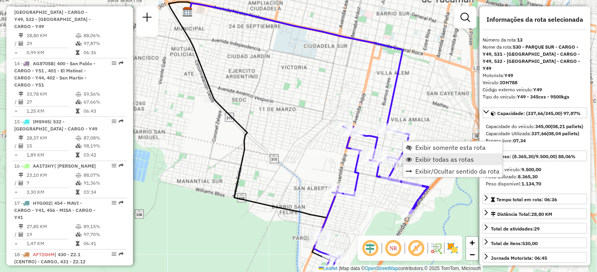
click at [433, 159] on span "Exibir todas as rotas" at bounding box center [444, 159] width 59 height 6
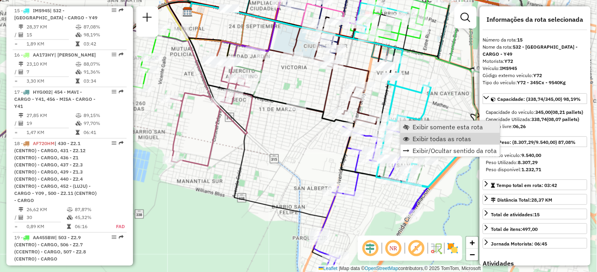
scroll to position [1015, 0]
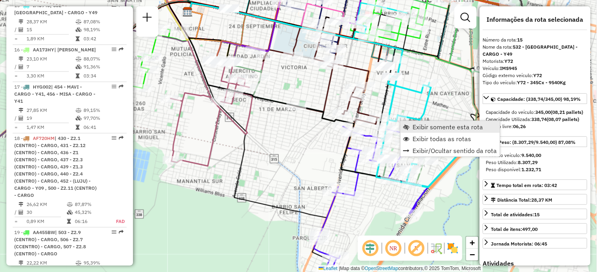
click at [425, 128] on span "Exibir somente esta rota" at bounding box center [448, 127] width 70 height 6
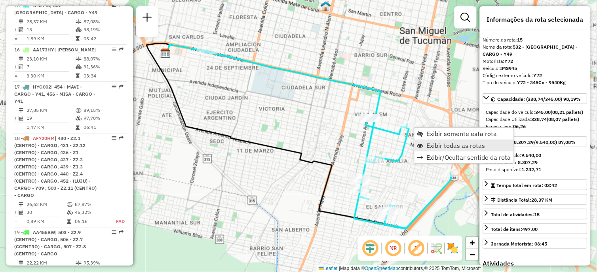
click at [444, 147] on span "Exibir todas as rotas" at bounding box center [456, 145] width 59 height 6
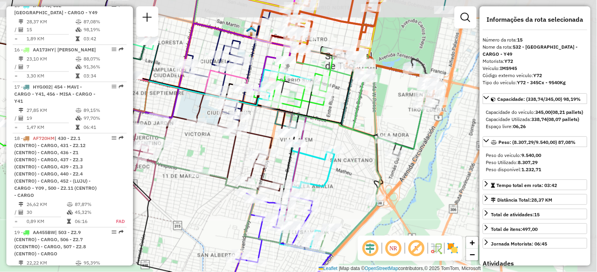
drag, startPoint x: 420, startPoint y: 165, endPoint x: 342, endPoint y: 191, distance: 82.6
click at [342, 191] on div "Janela de atendimento Grade de atendimento Capacidade Transportadoras Veículos …" at bounding box center [298, 136] width 597 height 272
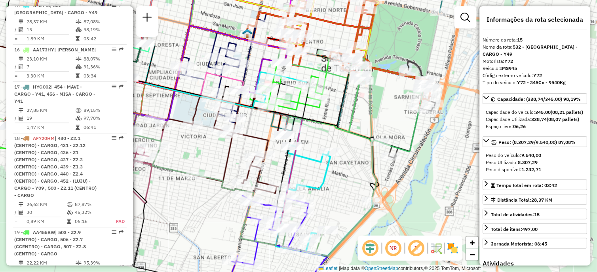
drag, startPoint x: 427, startPoint y: 137, endPoint x: 410, endPoint y: 170, distance: 37.0
click at [410, 170] on div "Janela de atendimento Grade de atendimento Capacidade Transportadoras Veículos …" at bounding box center [298, 136] width 597 height 272
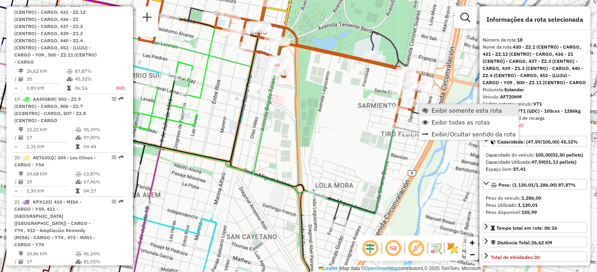
scroll to position [1148, 0]
click at [440, 113] on span "Exibir somente esta rota" at bounding box center [467, 110] width 70 height 6
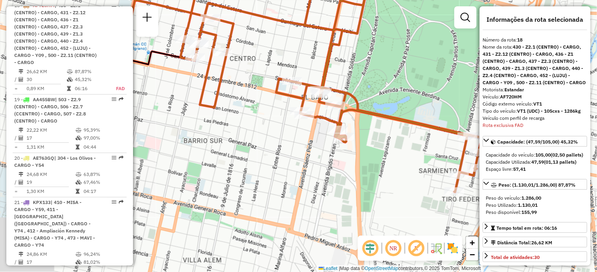
drag, startPoint x: 392, startPoint y: 212, endPoint x: 383, endPoint y: 132, distance: 80.4
click at [383, 132] on div "Janela de atendimento Grade de atendimento Capacidade Transportadoras Veículos …" at bounding box center [298, 136] width 597 height 272
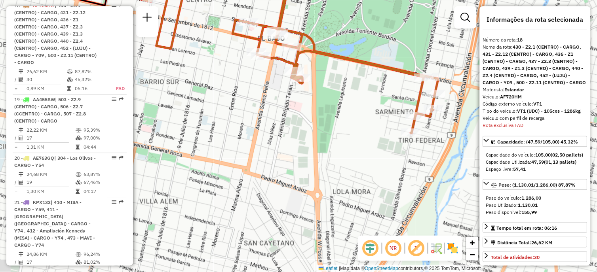
drag, startPoint x: 378, startPoint y: 144, endPoint x: 369, endPoint y: 140, distance: 9.6
click at [369, 140] on div "Janela de atendimento Grade de atendimento Capacidade Transportadoras Veículos …" at bounding box center [298, 136] width 597 height 272
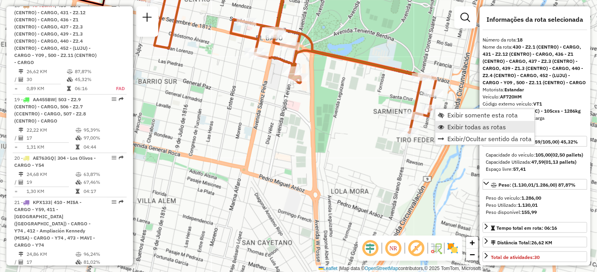
click at [457, 129] on span "Exibir todas as rotas" at bounding box center [476, 127] width 59 height 6
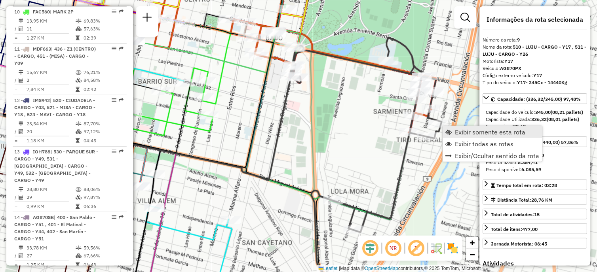
scroll to position [699, 0]
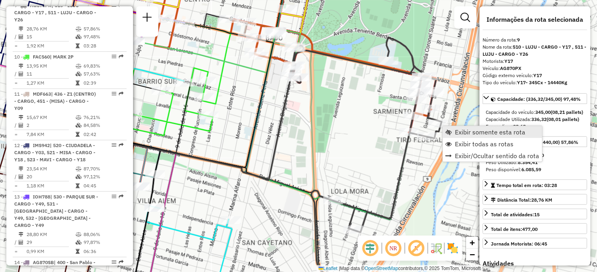
click at [466, 132] on span "Exibir somente esta rota" at bounding box center [490, 132] width 70 height 6
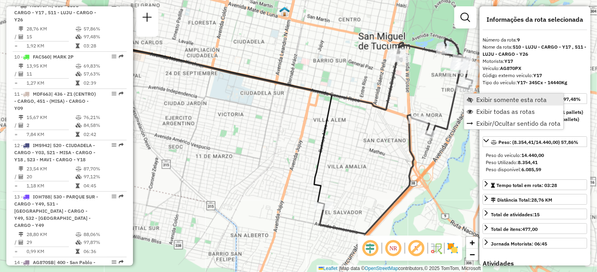
click at [481, 99] on span "Exibir somente esta rota" at bounding box center [511, 100] width 70 height 6
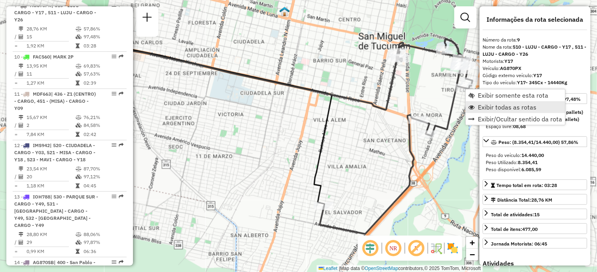
click at [482, 108] on span "Exibir todas as rotas" at bounding box center [507, 107] width 59 height 6
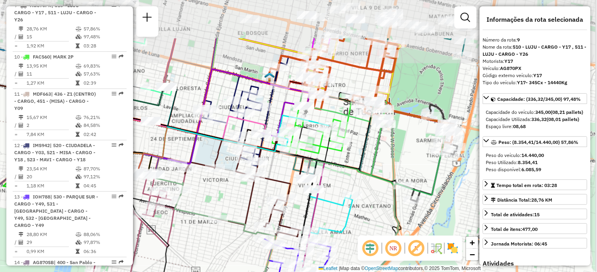
drag, startPoint x: 444, startPoint y: 134, endPoint x: 426, endPoint y: 202, distance: 70.8
click at [427, 195] on icon at bounding box center [277, 156] width 337 height 80
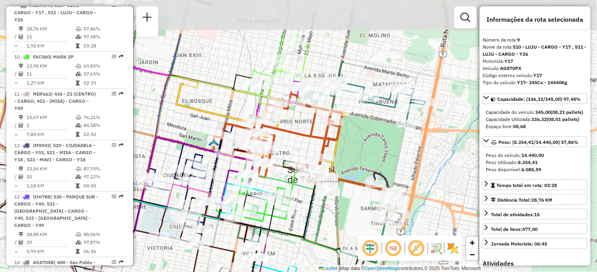
drag, startPoint x: 428, startPoint y: 80, endPoint x: 374, endPoint y: 143, distance: 83.3
click at [374, 143] on div "Janela de atendimento Grade de atendimento Capacidade Transportadoras Veículos …" at bounding box center [298, 136] width 597 height 272
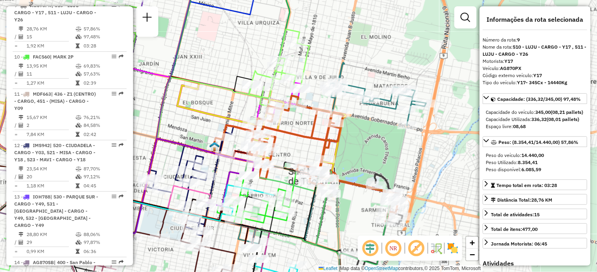
drag, startPoint x: 376, startPoint y: 53, endPoint x: 452, endPoint y: 80, distance: 80.3
click at [452, 80] on div "Janela de atendimento Grade de atendimento Capacidade Transportadoras Veículos …" at bounding box center [298, 136] width 597 height 272
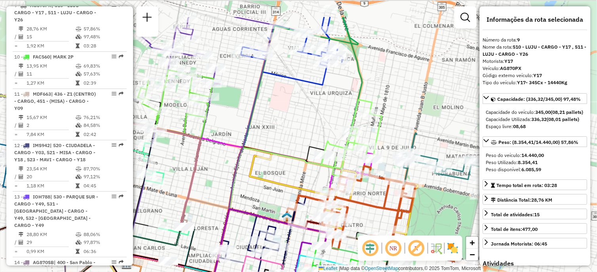
drag, startPoint x: 418, startPoint y: 57, endPoint x: 406, endPoint y: 105, distance: 49.0
click at [416, 123] on div "Janela de atendimento Grade de atendimento Capacidade Transportadoras Veículos …" at bounding box center [298, 136] width 597 height 272
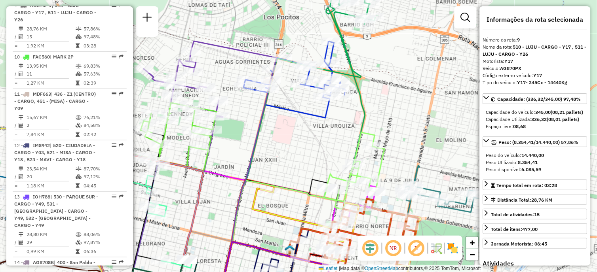
drag, startPoint x: 390, startPoint y: 88, endPoint x: 396, endPoint y: 106, distance: 19.0
click at [396, 109] on div "Janela de atendimento Grade de atendimento Capacidade Transportadoras Veículos …" at bounding box center [298, 136] width 597 height 272
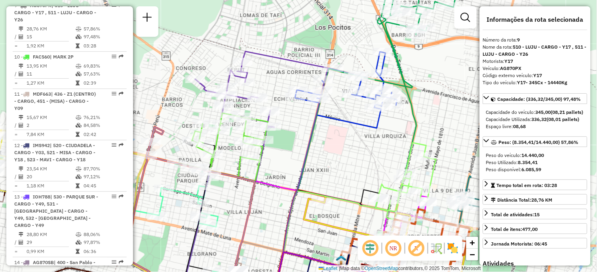
drag, startPoint x: 302, startPoint y: 148, endPoint x: 368, endPoint y: 119, distance: 72.3
click at [347, 137] on div "Janela de atendimento Grade de atendimento Capacidade Transportadoras Veículos …" at bounding box center [298, 136] width 597 height 272
drag, startPoint x: 295, startPoint y: 148, endPoint x: 353, endPoint y: 138, distance: 58.2
click at [353, 140] on div "Rota 1 - Placa AG647OG 0000185265 - Colque Juan Ceferino Janela de atendimento …" at bounding box center [298, 136] width 597 height 272
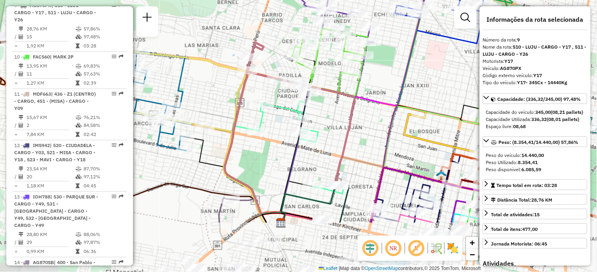
drag, startPoint x: 285, startPoint y: 203, endPoint x: 327, endPoint y: 125, distance: 88.7
click at [327, 125] on div "Janela de atendimento Grade de atendimento Capacidade Transportadoras Veículos …" at bounding box center [298, 136] width 597 height 272
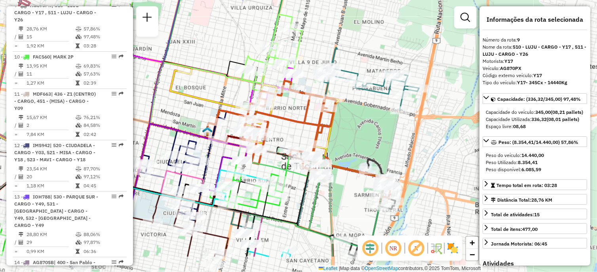
drag, startPoint x: 432, startPoint y: 153, endPoint x: 166, endPoint y: 104, distance: 270.0
click at [166, 104] on div "Janela de atendimento Grade de atendimento Capacidade Transportadoras Veículos …" at bounding box center [298, 136] width 597 height 272
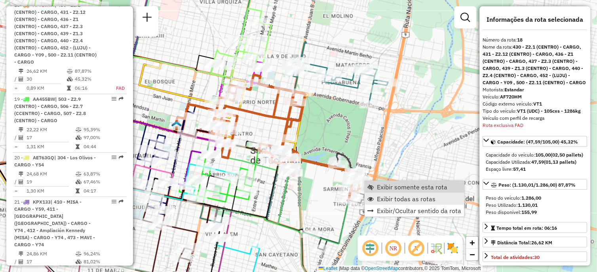
scroll to position [1148, 0]
click at [397, 201] on span "Exibir todas as rotas" at bounding box center [406, 199] width 59 height 6
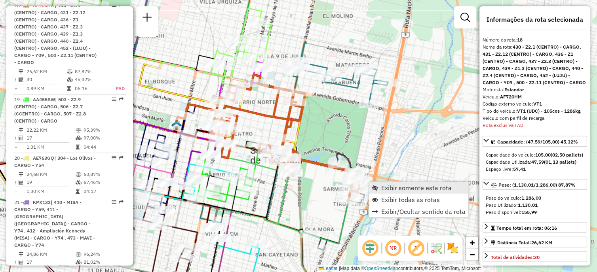
click at [385, 186] on span "Exibir somente esta rota" at bounding box center [416, 188] width 70 height 6
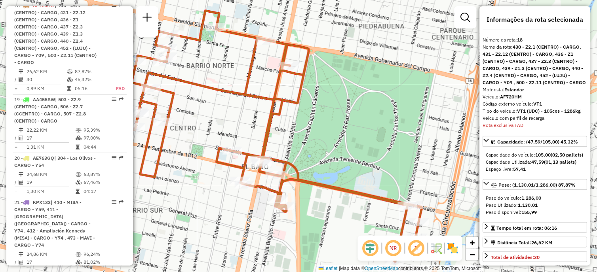
drag, startPoint x: 329, startPoint y: 207, endPoint x: 264, endPoint y: 207, distance: 64.5
click at [264, 207] on div "Janela de atendimento Grade de atendimento Capacidade Transportadoras Veículos …" at bounding box center [298, 136] width 597 height 272
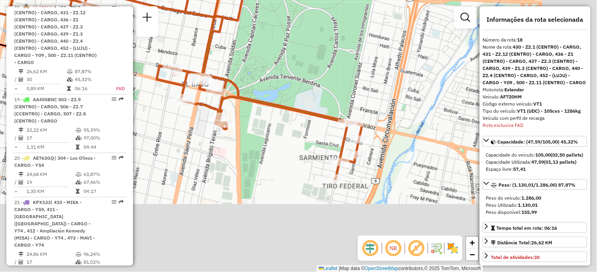
drag, startPoint x: 288, startPoint y: 226, endPoint x: 226, endPoint y: 141, distance: 105.0
click at [226, 141] on div "Janela de atendimento Grade de atendimento Capacidade Transportadoras Veículos …" at bounding box center [298, 136] width 597 height 272
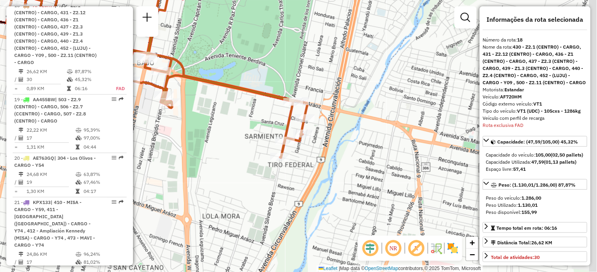
drag, startPoint x: 370, startPoint y: 184, endPoint x: 317, endPoint y: 165, distance: 56.5
click at [317, 165] on div "Janela de atendimento Grade de atendimento Capacidade Transportadoras Veículos …" at bounding box center [298, 136] width 597 height 272
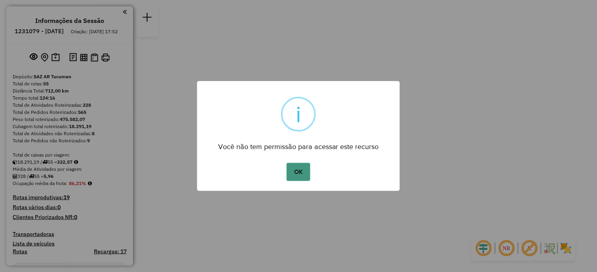
click at [291, 178] on button "OK" at bounding box center [297, 172] width 23 height 18
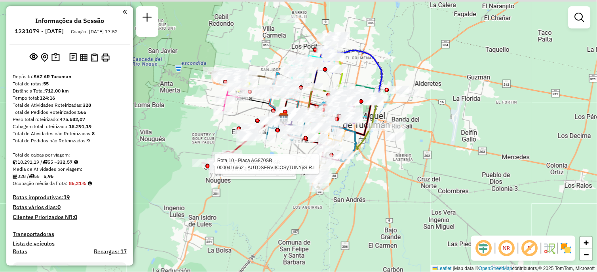
drag, startPoint x: 335, startPoint y: 224, endPoint x: 355, endPoint y: 243, distance: 27.7
click at [355, 243] on div "Rota 10 - Placa AG870SB 0000431138 - GONZALEZ MIGUEL ALFREDO Rota 10 - Placa AG…" at bounding box center [298, 136] width 597 height 272
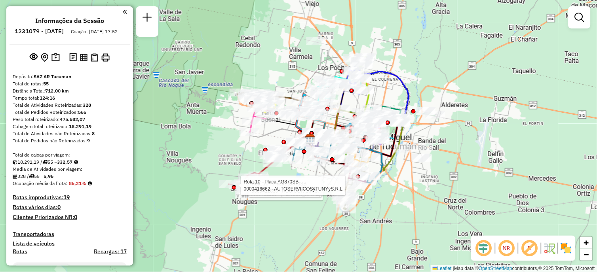
drag, startPoint x: 395, startPoint y: 233, endPoint x: 419, endPoint y: 252, distance: 30.9
click at [419, 252] on div "Rota 10 - Placa AG870SB 0000431138 - GONZALEZ MIGUEL ALFREDO Rota 10 - Placa AG…" at bounding box center [298, 136] width 597 height 272
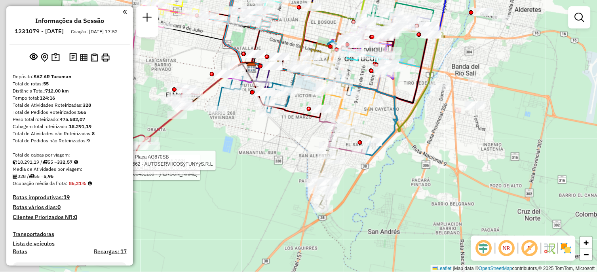
drag, startPoint x: 394, startPoint y: 226, endPoint x: 444, endPoint y: 243, distance: 52.9
click at [444, 243] on div "Rota 10 - Placa AG870SB 0000431138 - GONZALEZ MIGUEL ALFREDO Rota 10 - Placa AG…" at bounding box center [298, 136] width 597 height 272
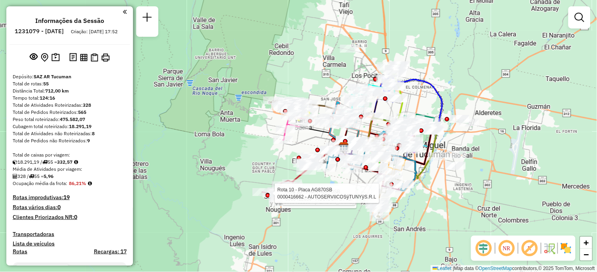
click at [594, 182] on div "Rota 10 - Placa AG870SB 0000431138 - GONZALEZ MIGUEL ALFREDO Rota 10 - Placa AG…" at bounding box center [298, 136] width 597 height 272
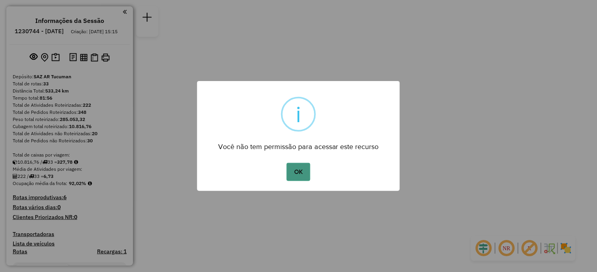
click at [301, 173] on button "OK" at bounding box center [297, 172] width 23 height 18
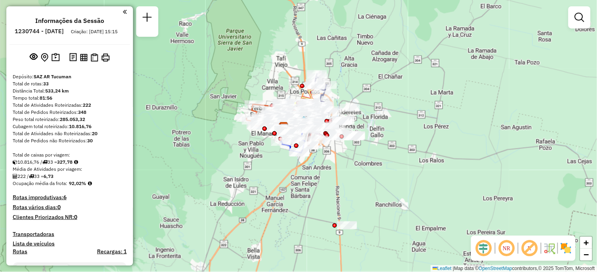
drag, startPoint x: 301, startPoint y: 155, endPoint x: 282, endPoint y: 206, distance: 53.7
click at [283, 218] on div "Janela de atendimento Grade de atendimento Capacidade Transportadoras Veículos …" at bounding box center [298, 136] width 597 height 272
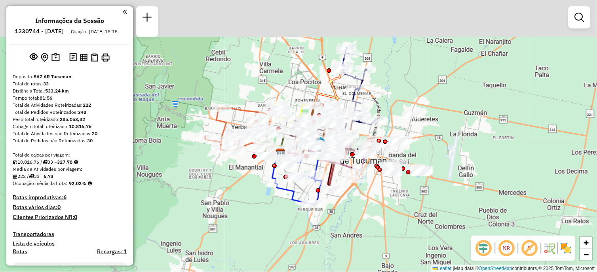
drag, startPoint x: 282, startPoint y: 209, endPoint x: 295, endPoint y: 224, distance: 20.2
click at [291, 232] on div "Janela de atendimento Grade de atendimento Capacidade Transportadoras Veículos …" at bounding box center [298, 136] width 597 height 272
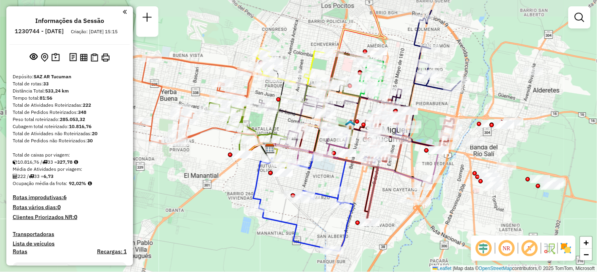
drag, startPoint x: 372, startPoint y: 224, endPoint x: 381, endPoint y: 265, distance: 42.5
click at [381, 265] on div "Janela de atendimento Grade de atendimento Capacidade Transportadoras Veículos …" at bounding box center [298, 136] width 597 height 272
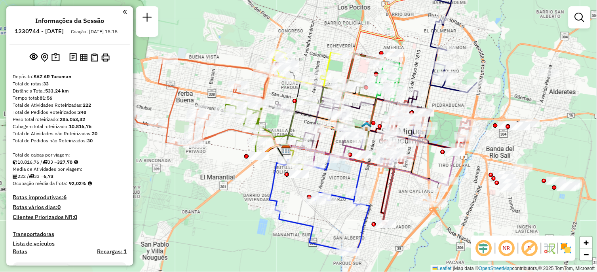
drag, startPoint x: 410, startPoint y: 243, endPoint x: 425, endPoint y: 238, distance: 15.8
click at [425, 238] on div "Janela de atendimento Grade de atendimento Capacidade Transportadoras Veículos …" at bounding box center [298, 136] width 597 height 272
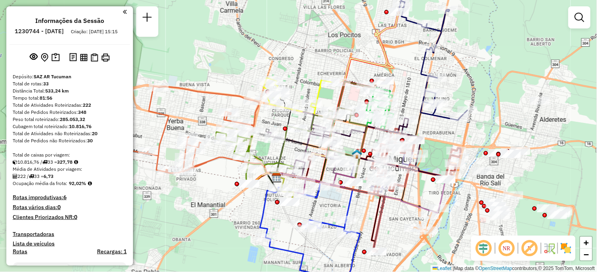
drag, startPoint x: 426, startPoint y: 252, endPoint x: 416, endPoint y: 256, distance: 11.0
click at [416, 256] on div "Janela de atendimento Grade de atendimento Capacidade Transportadoras Veículos …" at bounding box center [298, 136] width 597 height 272
click at [584, 256] on span "−" at bounding box center [586, 255] width 5 height 10
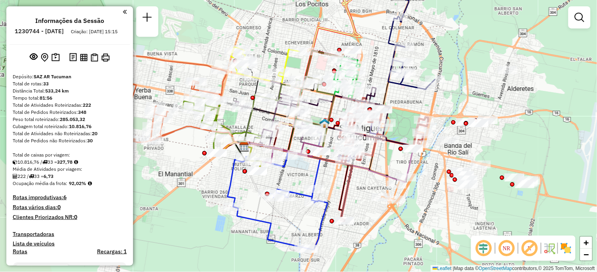
drag, startPoint x: 437, startPoint y: 130, endPoint x: 405, endPoint y: 112, distance: 36.5
click at [405, 112] on div "Janela de atendimento Grade de atendimento Capacidade Transportadoras Veículos …" at bounding box center [298, 136] width 597 height 272
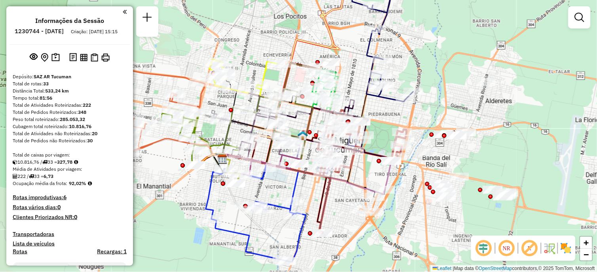
drag, startPoint x: 442, startPoint y: 198, endPoint x: 411, endPoint y: 211, distance: 33.0
click at [413, 217] on div "Janela de atendimento Grade de atendimento Capacidade Transportadoras Veículos …" at bounding box center [298, 136] width 597 height 272
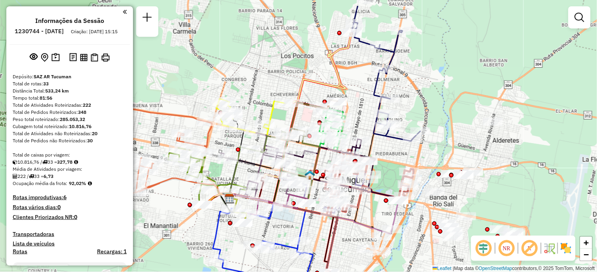
drag, startPoint x: 430, startPoint y: 86, endPoint x: 444, endPoint y: 119, distance: 36.3
click at [444, 119] on div "Janela de atendimento Grade de atendimento Capacidade Transportadoras Veículos …" at bounding box center [298, 136] width 597 height 272
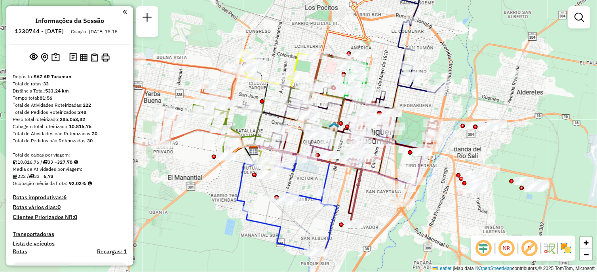
drag, startPoint x: 354, startPoint y: 118, endPoint x: 379, endPoint y: 70, distance: 54.0
click at [379, 70] on div "Janela de atendimento Grade de atendimento Capacidade Transportadoras Veículos …" at bounding box center [298, 136] width 597 height 272
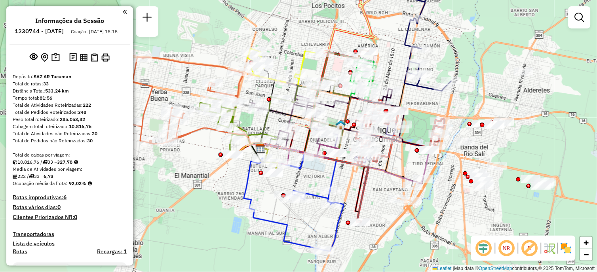
drag, startPoint x: 388, startPoint y: 177, endPoint x: 395, endPoint y: 175, distance: 7.0
click at [395, 175] on icon at bounding box center [345, 164] width 169 height 40
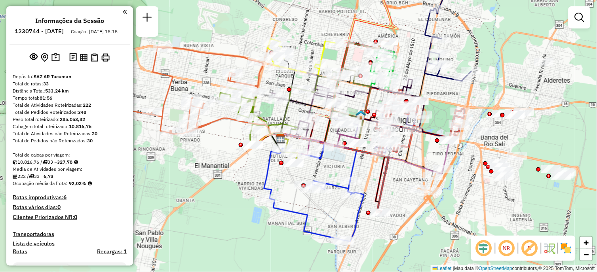
drag, startPoint x: 202, startPoint y: 192, endPoint x: 222, endPoint y: 182, distance: 22.5
click at [222, 182] on div "Janela de atendimento Grade de atendimento Capacidade Transportadoras Veículos …" at bounding box center [298, 136] width 597 height 272
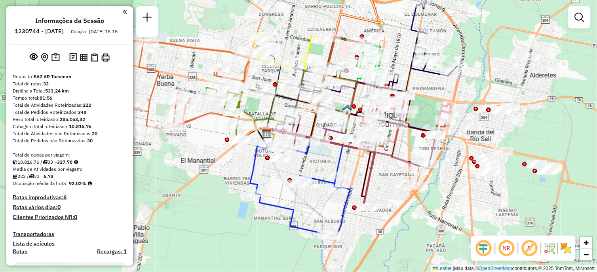
drag, startPoint x: 236, startPoint y: 202, endPoint x: 222, endPoint y: 197, distance: 14.8
click at [222, 197] on div "Janela de atendimento Grade de atendimento Capacidade Transportadoras Veículos …" at bounding box center [298, 136] width 597 height 272
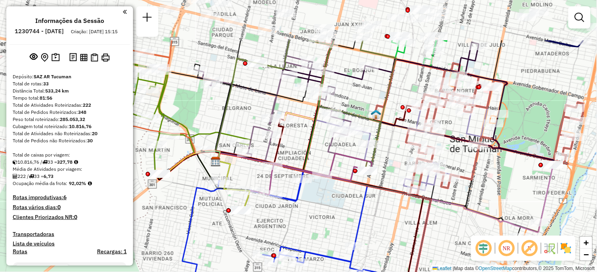
drag, startPoint x: 337, startPoint y: 141, endPoint x: 388, endPoint y: 209, distance: 84.5
click at [388, 209] on div "Janela de atendimento Grade de atendimento Capacidade Transportadoras Veículos …" at bounding box center [298, 136] width 597 height 272
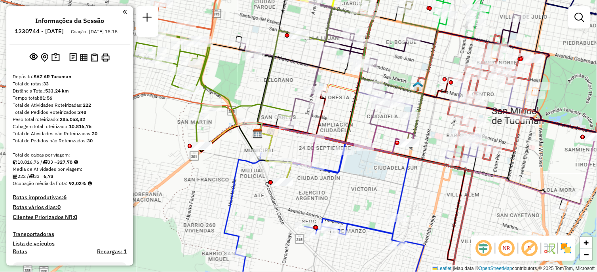
drag, startPoint x: 333, startPoint y: 220, endPoint x: 375, endPoint y: 192, distance: 50.5
click at [375, 192] on div "Janela de atendimento Grade de atendimento Capacidade Transportadoras Veículos …" at bounding box center [298, 136] width 597 height 272
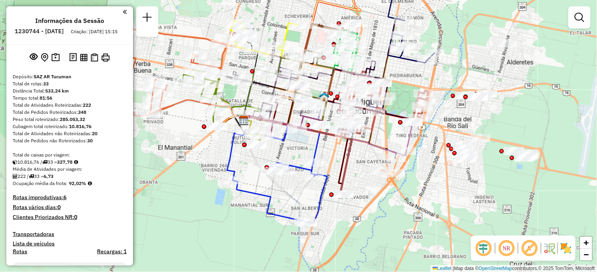
drag, startPoint x: 375, startPoint y: 247, endPoint x: 353, endPoint y: 216, distance: 38.3
click at [353, 216] on div "Janela de atendimento Grade de atendimento Capacidade Transportadoras Veículos …" at bounding box center [298, 136] width 597 height 272
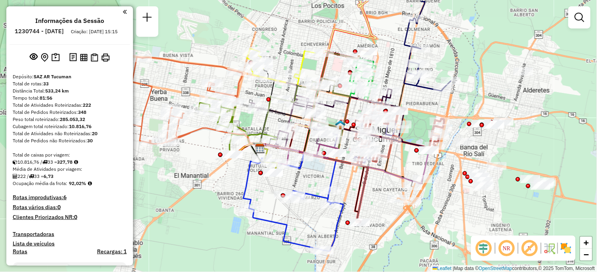
drag, startPoint x: 281, startPoint y: 177, endPoint x: 301, endPoint y: 216, distance: 43.7
click at [301, 217] on div "Janela de atendimento Grade de atendimento Capacidade Transportadoras Veículos …" at bounding box center [298, 136] width 597 height 272
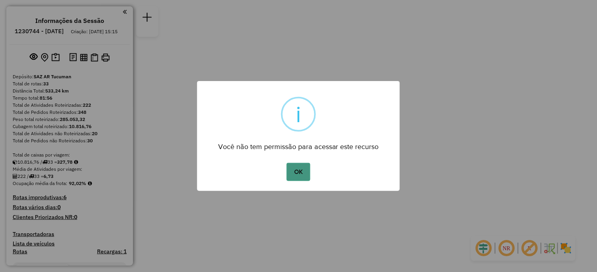
click at [296, 179] on button "OK" at bounding box center [297, 172] width 23 height 18
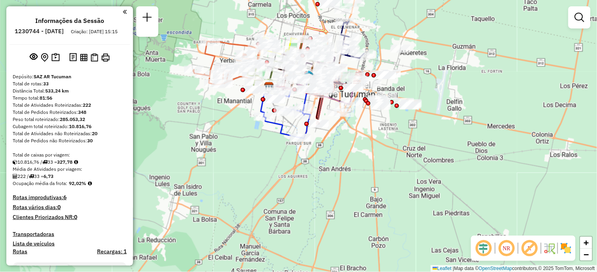
drag, startPoint x: 358, startPoint y: 200, endPoint x: 350, endPoint y: 256, distance: 56.7
click at [350, 256] on div "Janela de atendimento Grade de atendimento Capacidade Transportadoras Veículos …" at bounding box center [298, 136] width 597 height 272
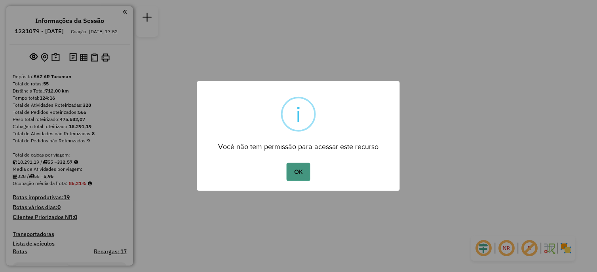
click at [303, 168] on button "OK" at bounding box center [297, 172] width 23 height 18
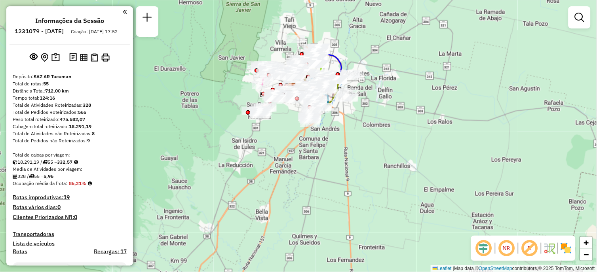
drag, startPoint x: 290, startPoint y: 172, endPoint x: 296, endPoint y: 201, distance: 29.9
click at [296, 203] on div "Janela de atendimento Grade de atendimento Capacidade Transportadoras Veículos …" at bounding box center [298, 136] width 597 height 272
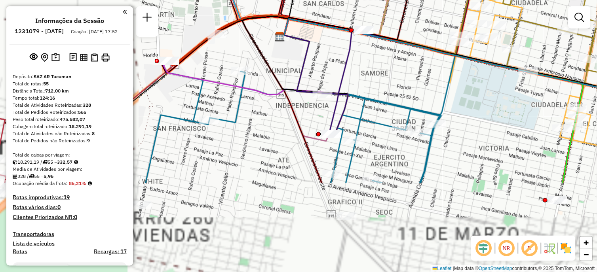
drag, startPoint x: 318, startPoint y: 222, endPoint x: 342, endPoint y: 87, distance: 136.9
click at [343, 73] on icon at bounding box center [315, 85] width 68 height 102
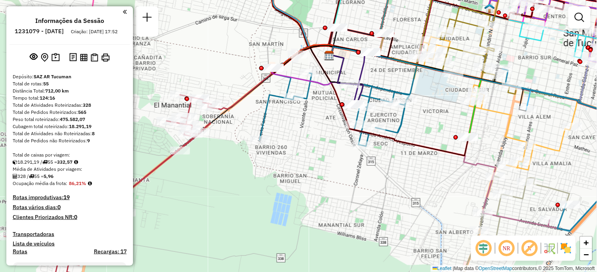
drag, startPoint x: 417, startPoint y: 181, endPoint x: 355, endPoint y: 180, distance: 61.7
click at [355, 180] on div "Janela de atendimento Grade de atendimento Capacidade Transportadoras Veículos …" at bounding box center [298, 136] width 597 height 272
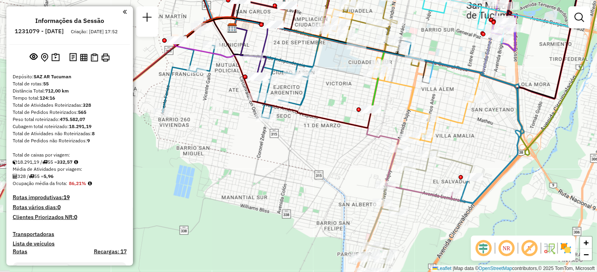
drag, startPoint x: 409, startPoint y: 188, endPoint x: 355, endPoint y: 184, distance: 54.0
click at [355, 184] on div "Janela de atendimento Grade de atendimento Capacidade Transportadoras Veículos …" at bounding box center [298, 136] width 597 height 272
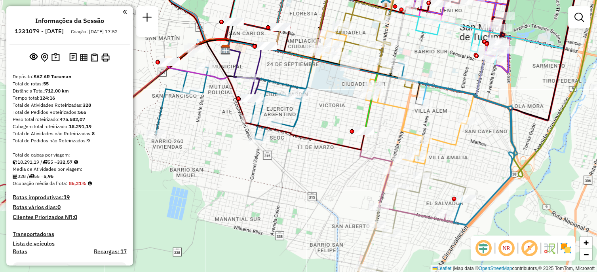
click at [326, 140] on icon at bounding box center [286, 95] width 158 height 110
select select "**********"
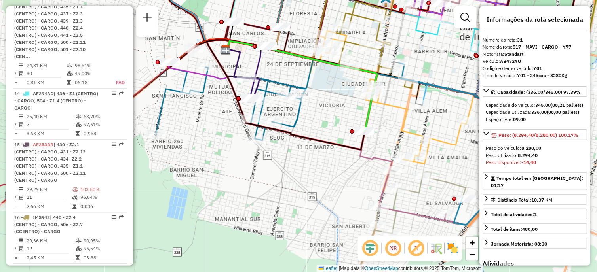
scroll to position [1794, 0]
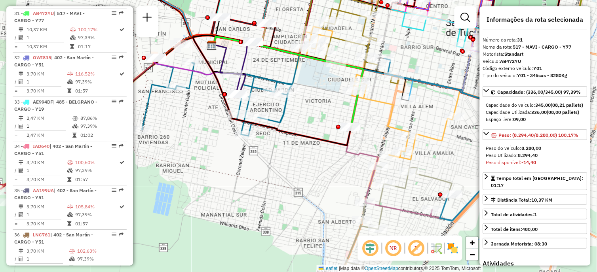
drag, startPoint x: 346, startPoint y: 184, endPoint x: 287, endPoint y: 161, distance: 63.8
click at [287, 161] on div "Janela de atendimento Grade de atendimento Capacidade Transportadoras Veículos …" at bounding box center [298, 136] width 597 height 272
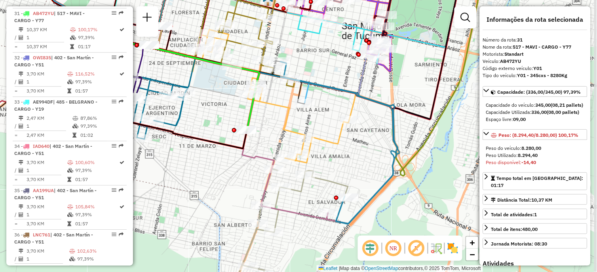
drag, startPoint x: 358, startPoint y: 206, endPoint x: 300, endPoint y: 228, distance: 62.6
click at [300, 228] on div "Janela de atendimento Grade de atendimento Capacidade Transportadoras Veículos …" at bounding box center [298, 136] width 597 height 272
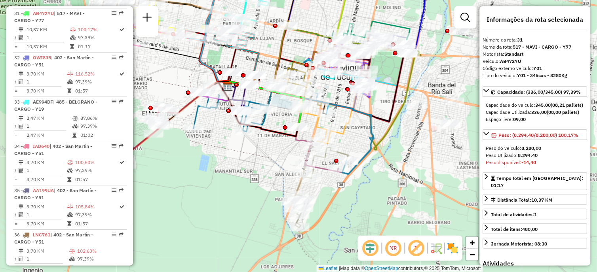
drag, startPoint x: 209, startPoint y: 214, endPoint x: 220, endPoint y: 192, distance: 25.0
click at [220, 192] on div "Janela de atendimento Grade de atendimento Capacidade Transportadoras Veículos …" at bounding box center [298, 136] width 597 height 272
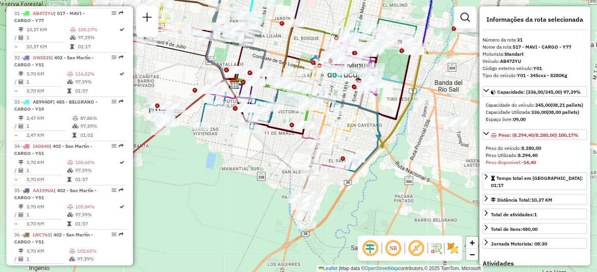
click at [224, 239] on div "Janela de atendimento Grade de atendimento Capacidade Transportadoras Veículos …" at bounding box center [298, 136] width 597 height 272
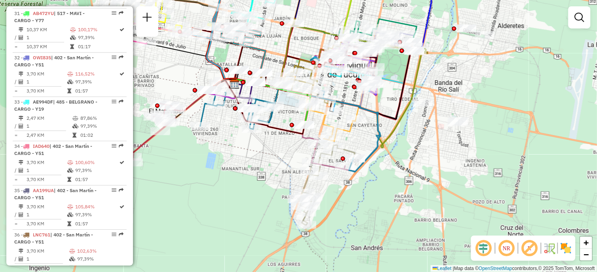
click at [368, 195] on div "Rota 11 - Placa IOH788 0000463482 - SALGUERO [PERSON_NAME] de atendimento Grade…" at bounding box center [298, 136] width 597 height 272
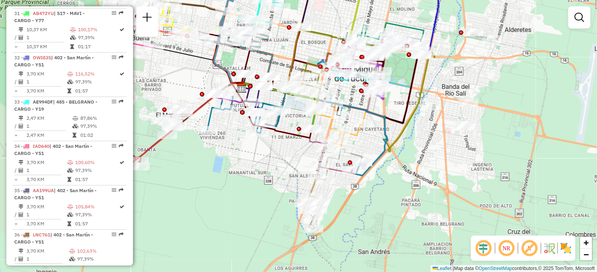
drag, startPoint x: 219, startPoint y: 203, endPoint x: 267, endPoint y: 244, distance: 62.9
click at [267, 244] on div "Janela de atendimento Grade de atendimento Capacidade Transportadoras Veículos …" at bounding box center [298, 136] width 597 height 272
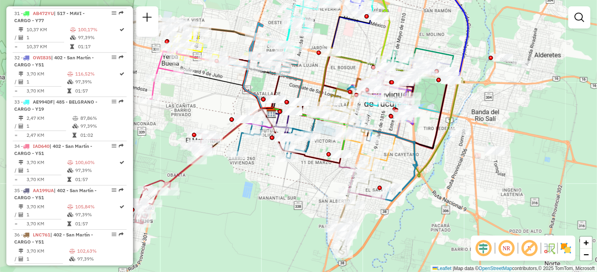
drag, startPoint x: 302, startPoint y: 195, endPoint x: 291, endPoint y: 184, distance: 16.2
click at [291, 184] on div "Janela de atendimento Grade de atendimento Capacidade Transportadoras Veículos …" at bounding box center [298, 136] width 597 height 272
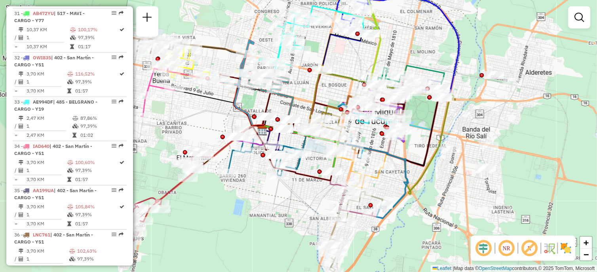
drag, startPoint x: 266, startPoint y: 186, endPoint x: 258, endPoint y: 204, distance: 19.6
click at [258, 204] on div "Janela de atendimento Grade de atendimento Capacidade Transportadoras Veículos …" at bounding box center [298, 136] width 597 height 272
select select "**********"
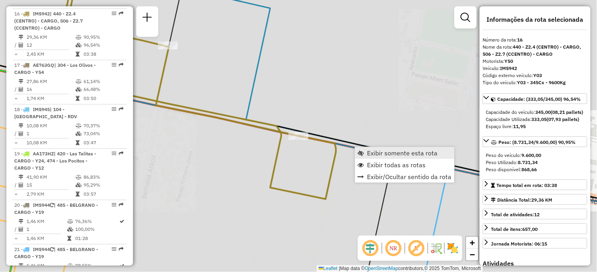
scroll to position [1102, 0]
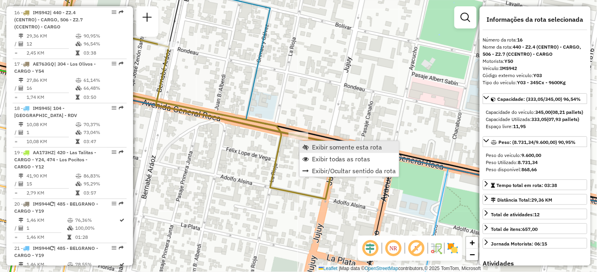
drag, startPoint x: 327, startPoint y: 146, endPoint x: 323, endPoint y: 148, distance: 4.1
click at [326, 146] on span "Exibir somente esta rota" at bounding box center [347, 147] width 70 height 6
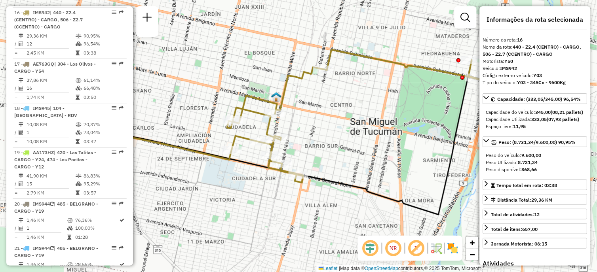
drag, startPoint x: 266, startPoint y: 222, endPoint x: 277, endPoint y: 220, distance: 11.2
click at [276, 219] on div "Janela de atendimento Grade de atendimento Capacidade Transportadoras Veículos …" at bounding box center [298, 136] width 597 height 272
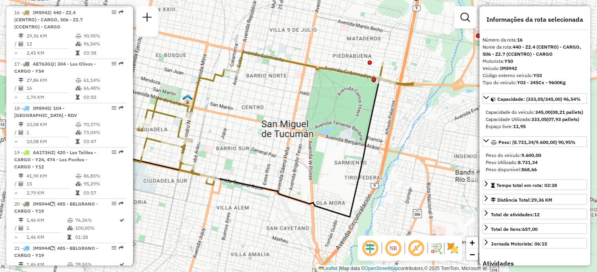
drag, startPoint x: 381, startPoint y: 154, endPoint x: 292, endPoint y: 156, distance: 89.8
click at [292, 156] on div "Janela de atendimento Grade de atendimento Capacidade Transportadoras Veículos …" at bounding box center [298, 136] width 597 height 272
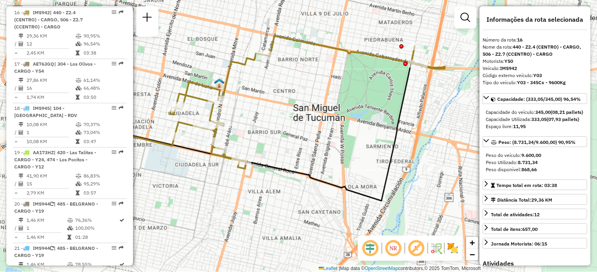
drag, startPoint x: 301, startPoint y: 144, endPoint x: 347, endPoint y: 121, distance: 51.3
click at [335, 127] on div "Janela de atendimento Grade de atendimento Capacidade Transportadoras Veículos …" at bounding box center [298, 136] width 597 height 272
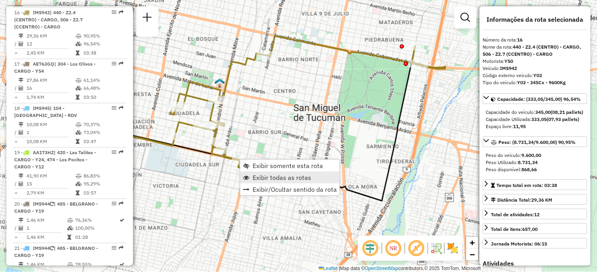
click at [266, 175] on span "Exibir todas as rotas" at bounding box center [281, 177] width 59 height 6
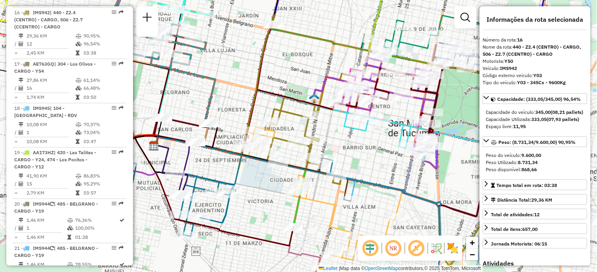
drag, startPoint x: 224, startPoint y: 150, endPoint x: 282, endPoint y: 156, distance: 58.5
click at [280, 156] on div at bounding box center [270, 152] width 20 height 8
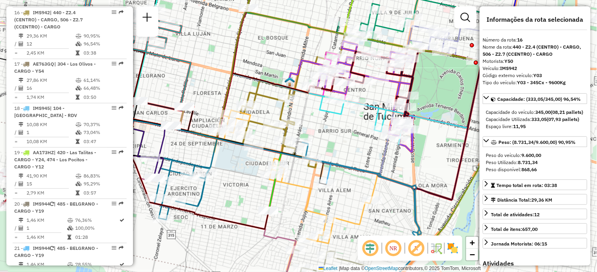
drag, startPoint x: 282, startPoint y: 197, endPoint x: 250, endPoint y: 180, distance: 36.1
click at [250, 180] on div "Janela de atendimento Grade de atendimento Capacidade Transportadoras Veículos …" at bounding box center [298, 136] width 597 height 272
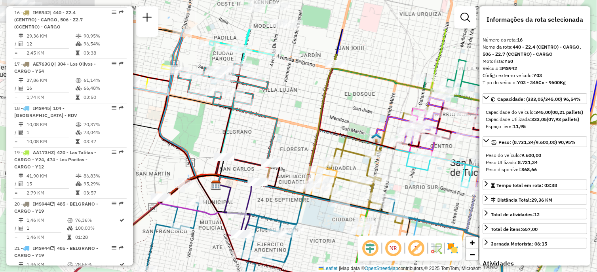
drag, startPoint x: 326, startPoint y: 151, endPoint x: 331, endPoint y: 141, distance: 11.3
click at [411, 205] on div "Janela de atendimento Grade de atendimento Capacidade Transportadoras Veículos …" at bounding box center [298, 136] width 597 height 272
